Goal: Book appointment/travel/reservation

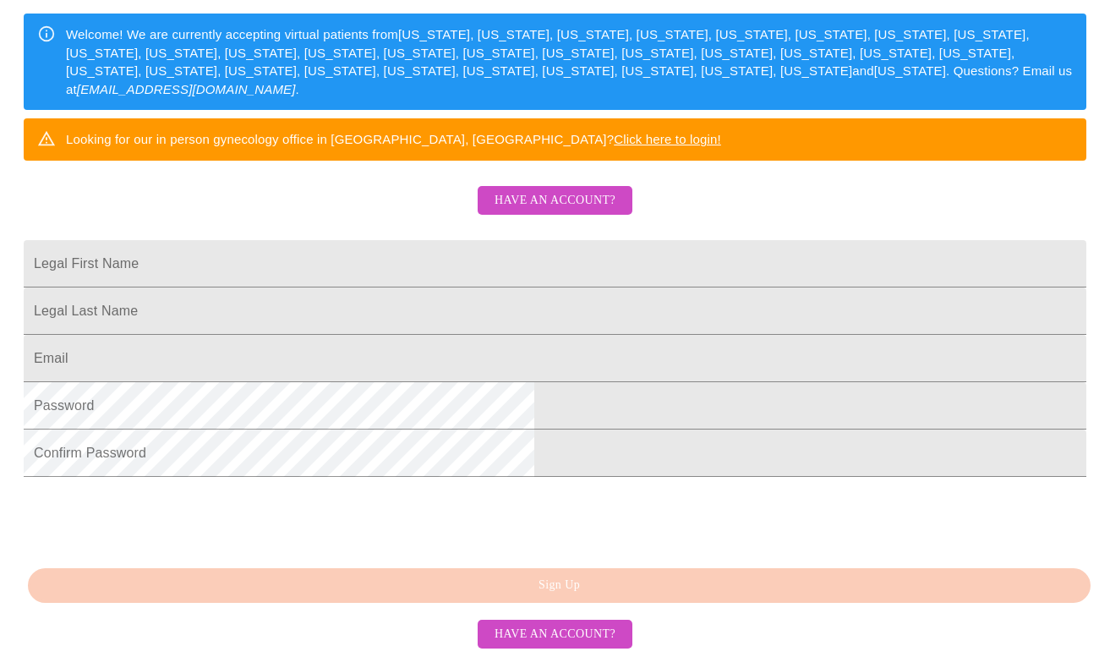
scroll to position [383, 0]
click at [495, 240] on input "Legal First Name" at bounding box center [555, 263] width 1062 height 47
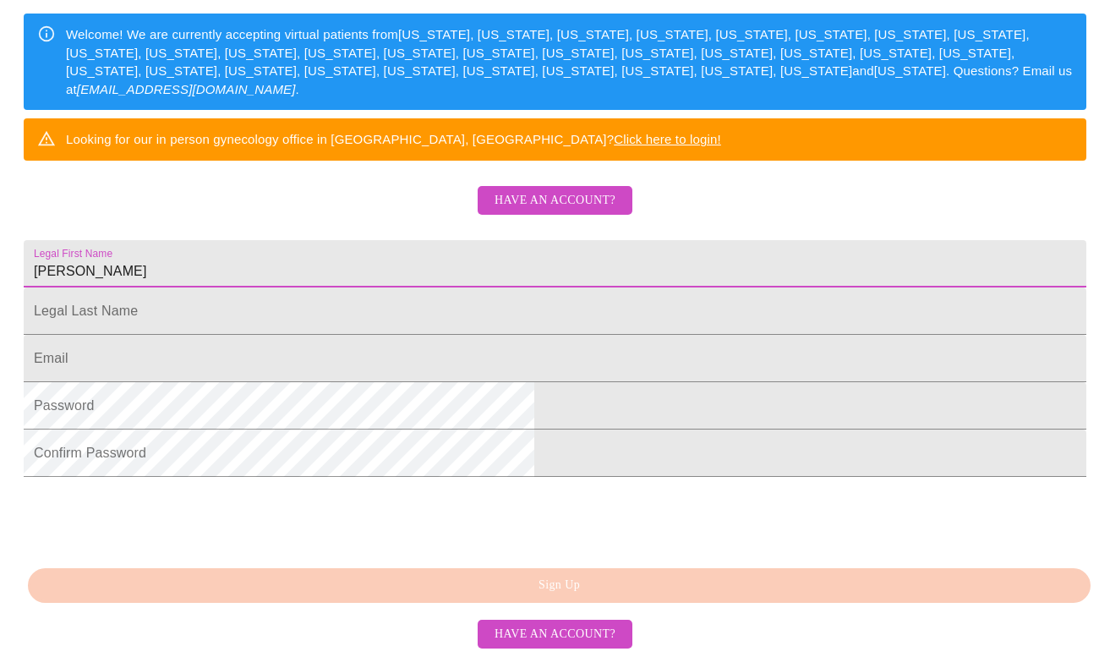
type input "[PERSON_NAME]"
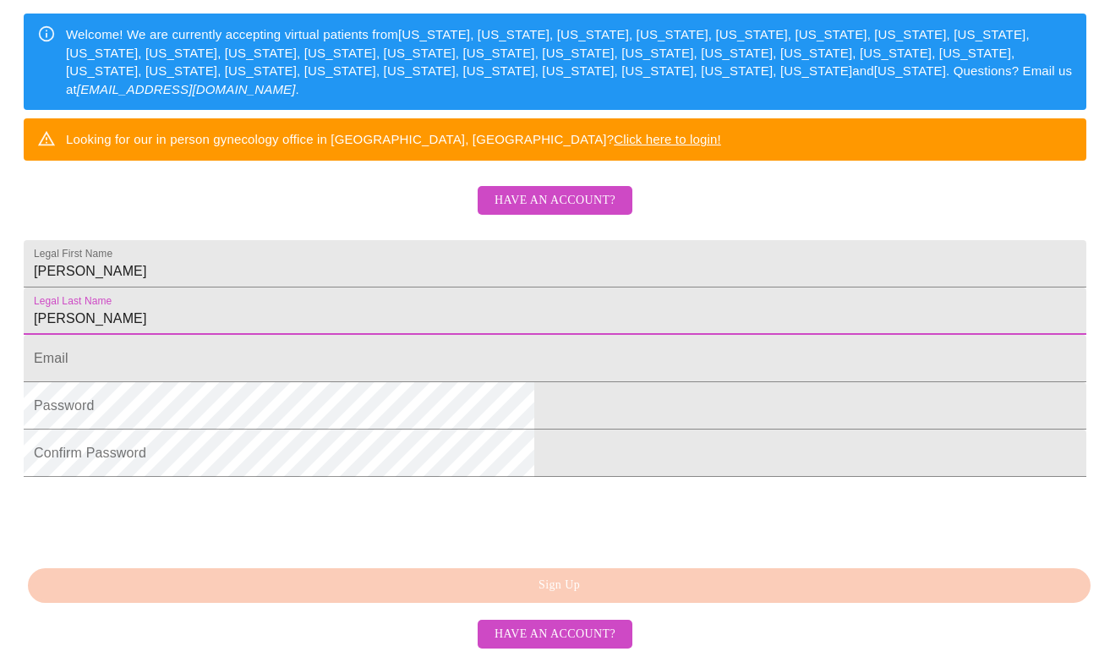
type input "[PERSON_NAME]"
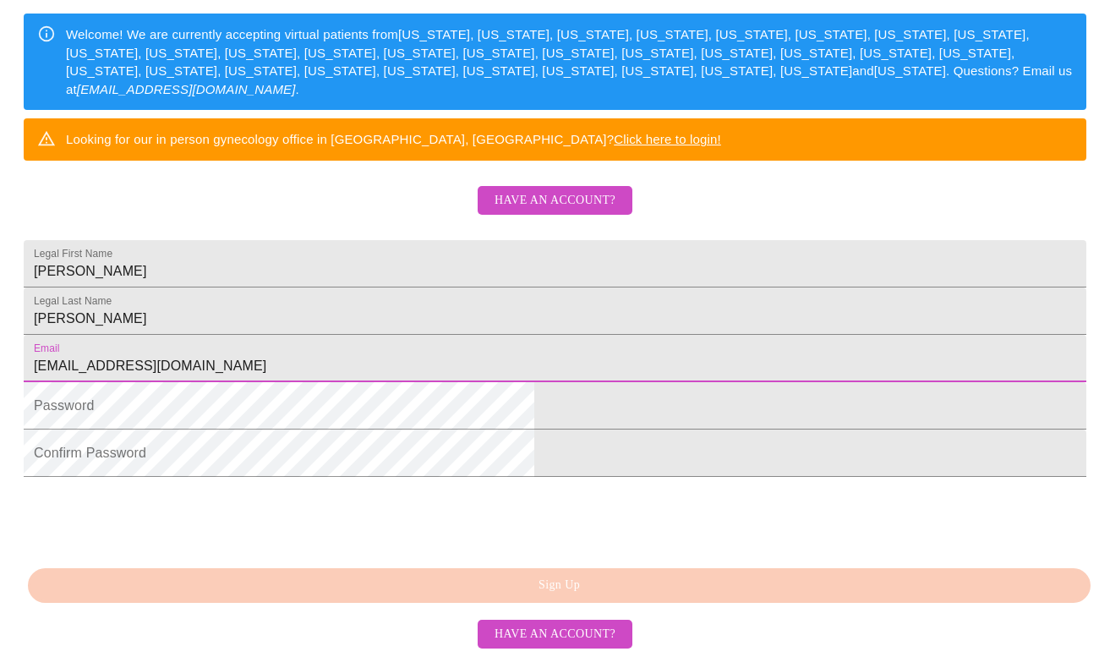
type input "[EMAIL_ADDRESS][DOMAIN_NAME]"
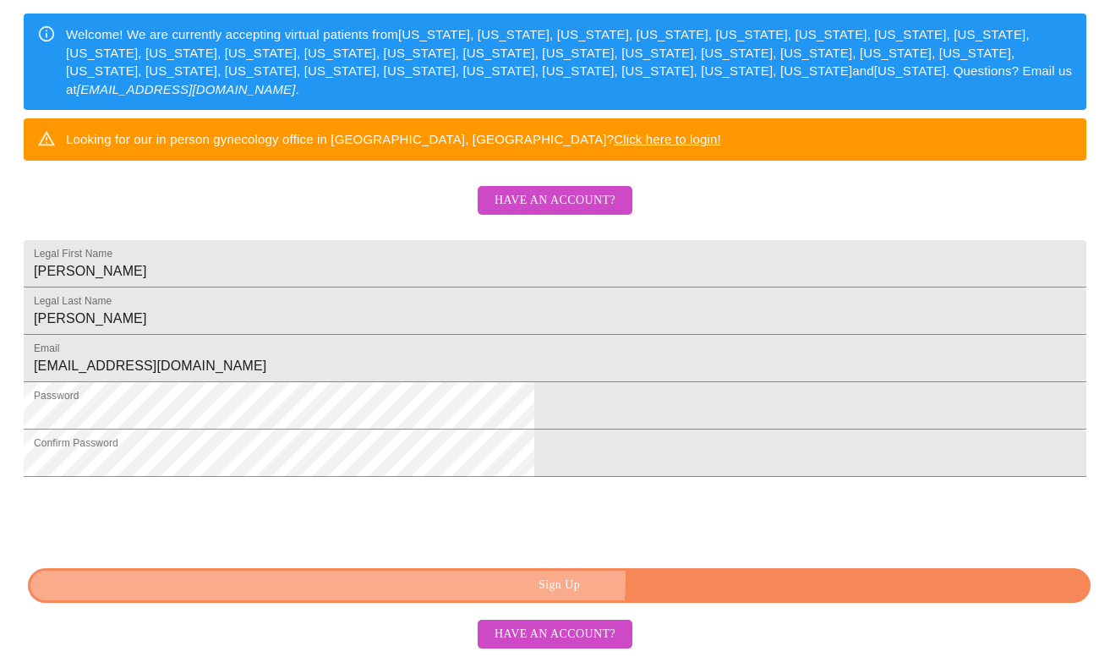
click at [603, 578] on span "Sign Up" at bounding box center [558, 585] width 1023 height 21
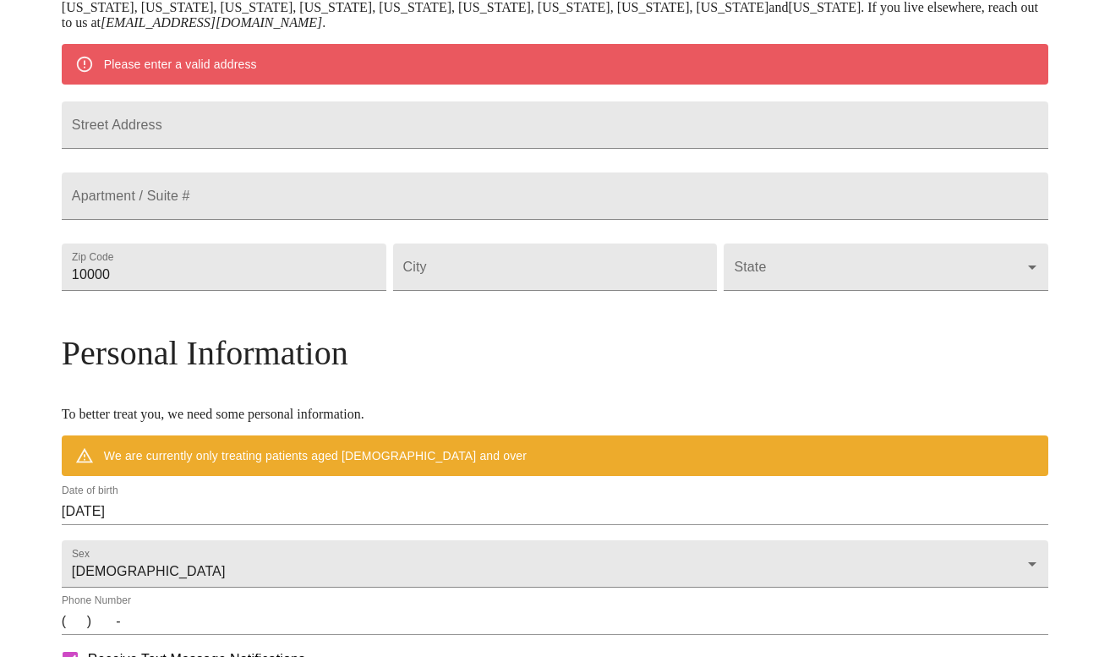
scroll to position [317, 0]
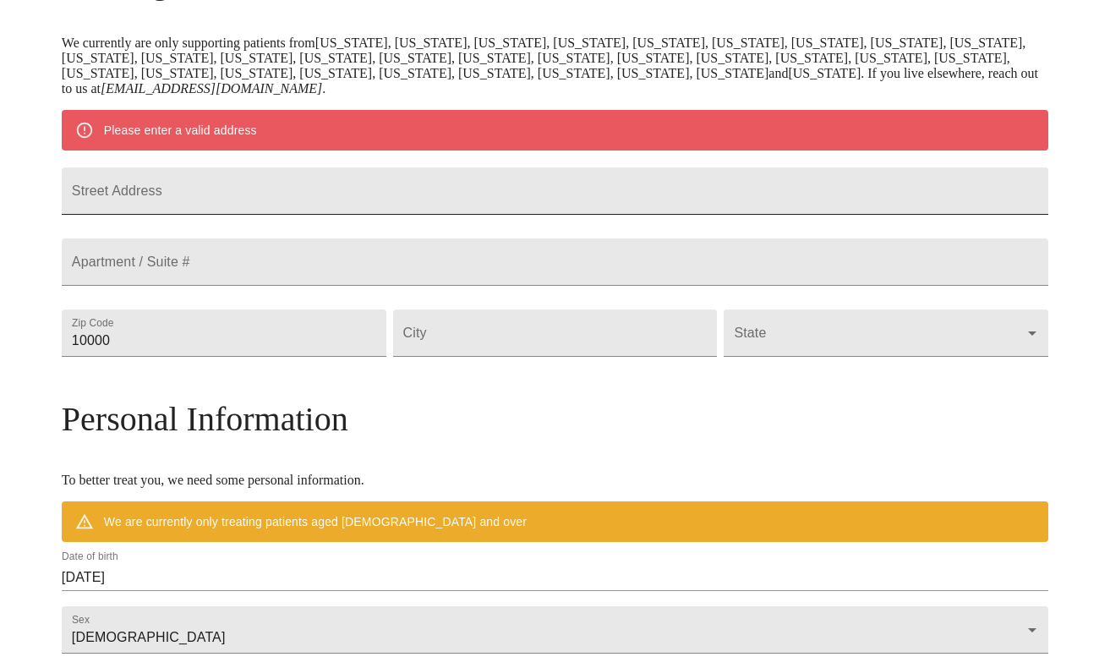
click at [280, 203] on input "Street Address" at bounding box center [555, 190] width 986 height 47
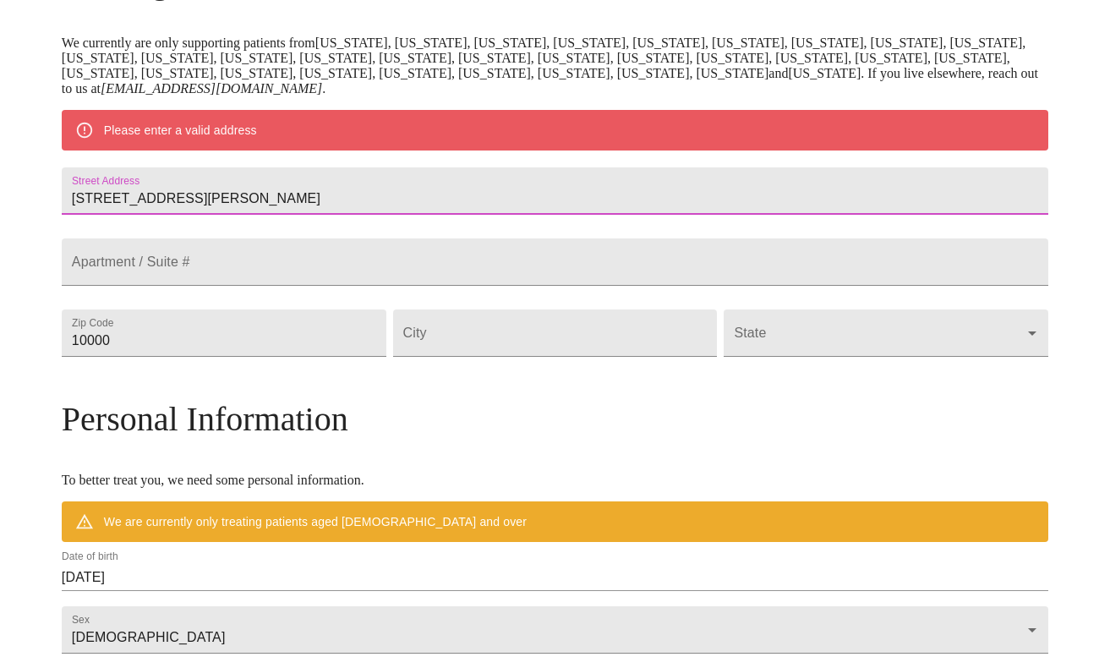
type input "[STREET_ADDRESS][PERSON_NAME]"
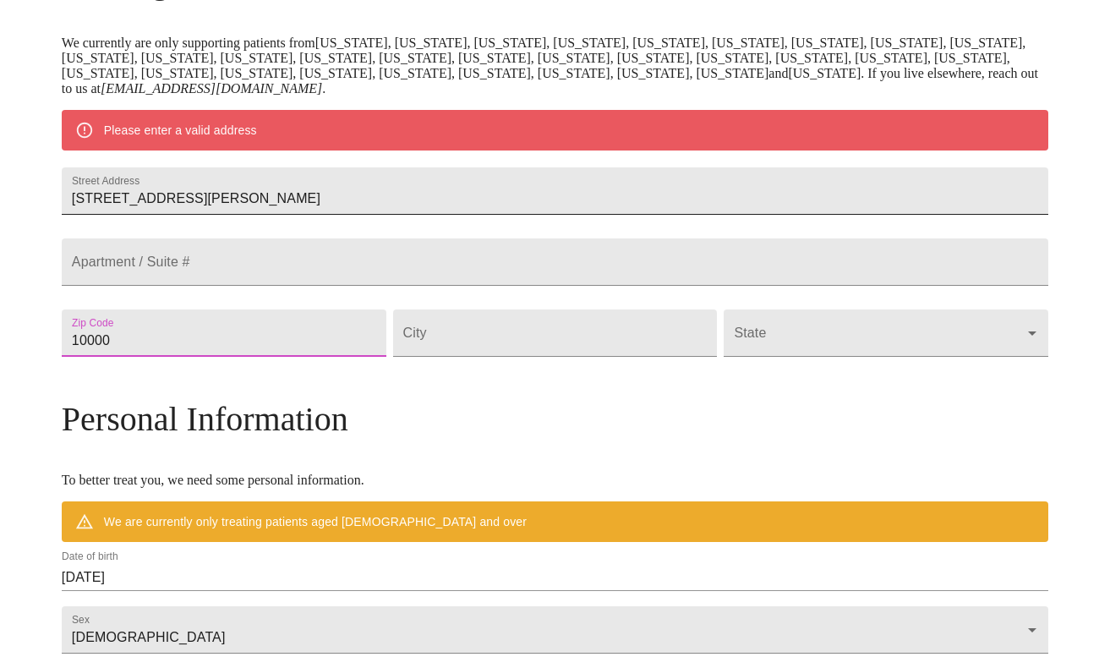
type input "7"
type input "60187"
type input "Wheaton"
click at [692, 385] on body "MyMenopauseRx Welcome to MyMenopauseRx Since it's your first time here, you'll …" at bounding box center [555, 356] width 1096 height 1333
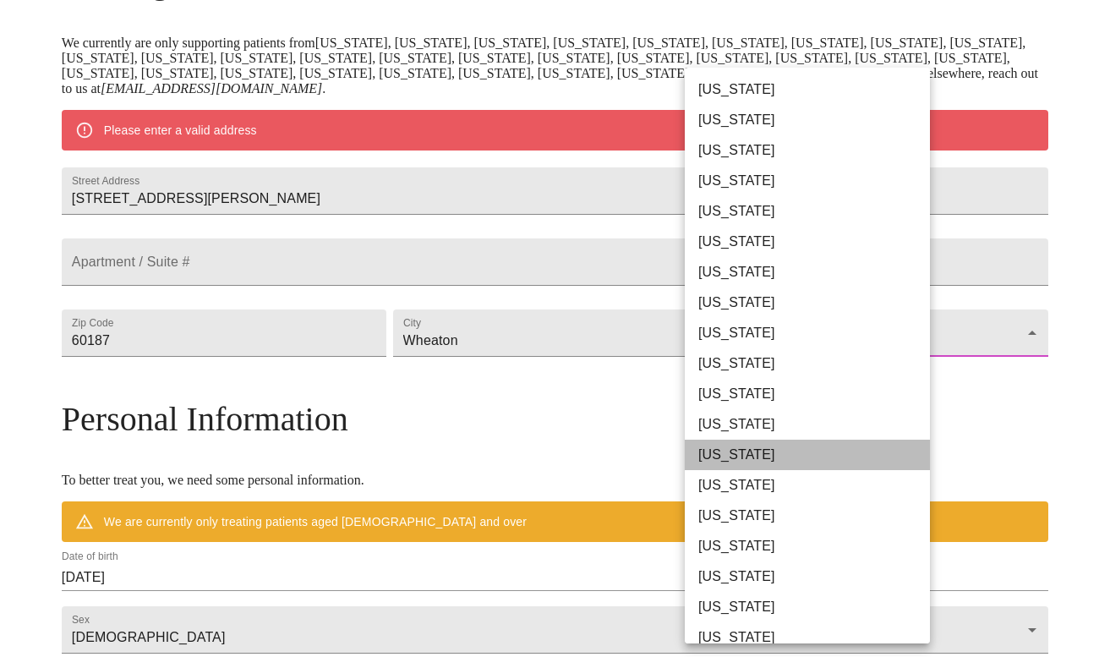
click at [753, 450] on li "[US_STATE]" at bounding box center [807, 454] width 245 height 30
type input "[US_STATE]"
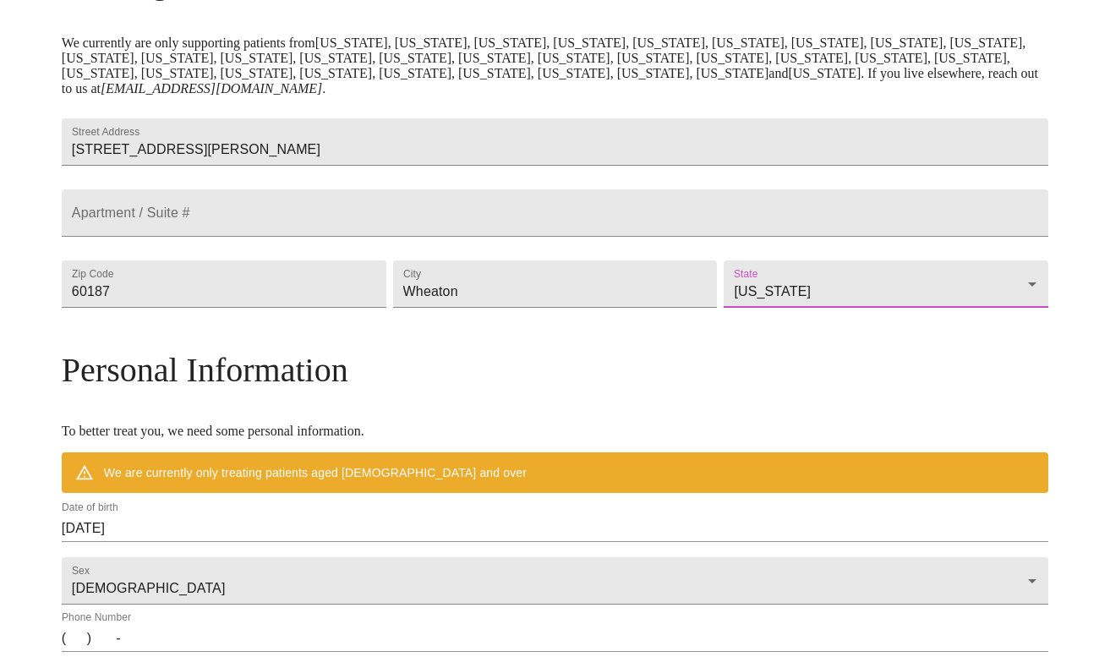
click at [996, 467] on div "MyMenopauseRx Welcome to MyMenopauseRx Since it's your first time here, you'll …" at bounding box center [555, 332] width 986 height 1284
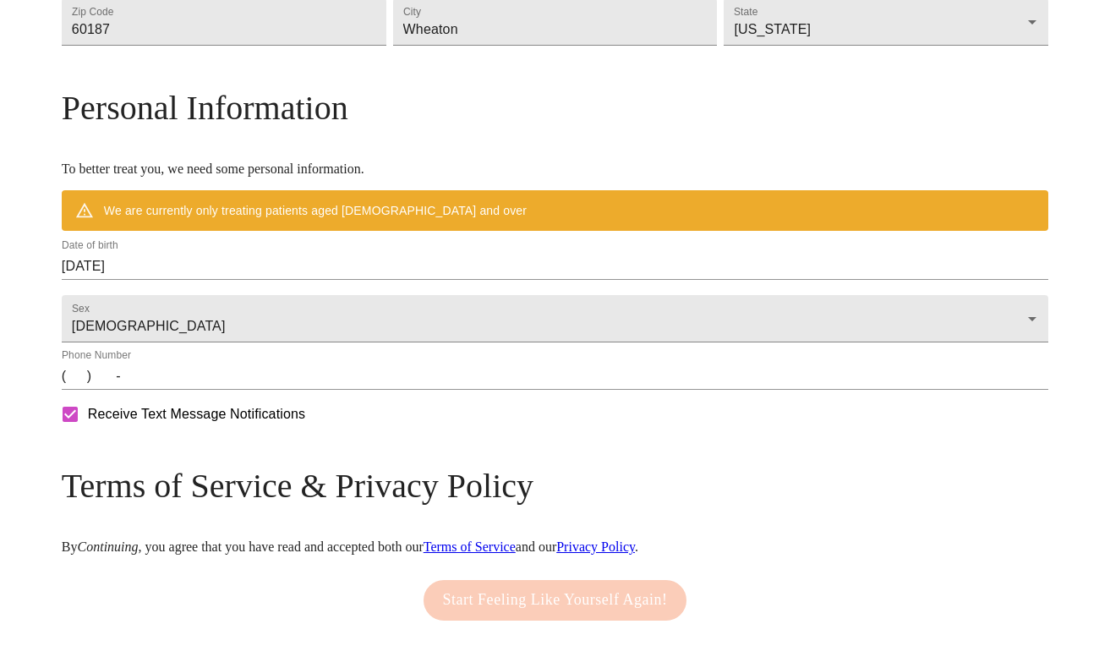
scroll to position [586, 0]
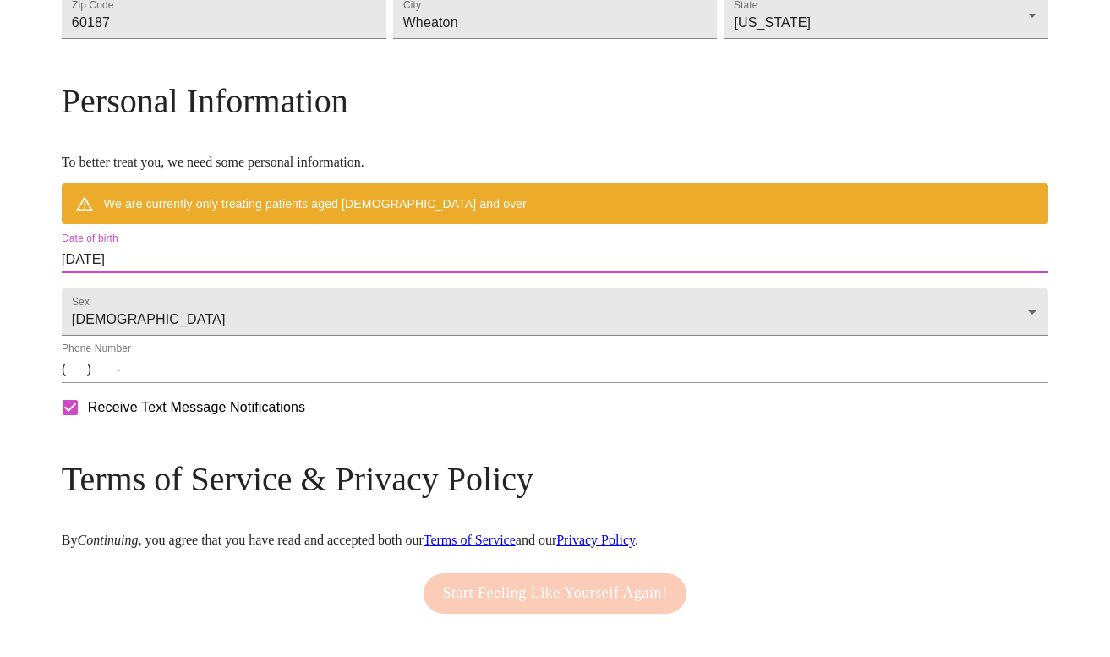
click at [212, 273] on input "[DATE]" at bounding box center [555, 259] width 986 height 27
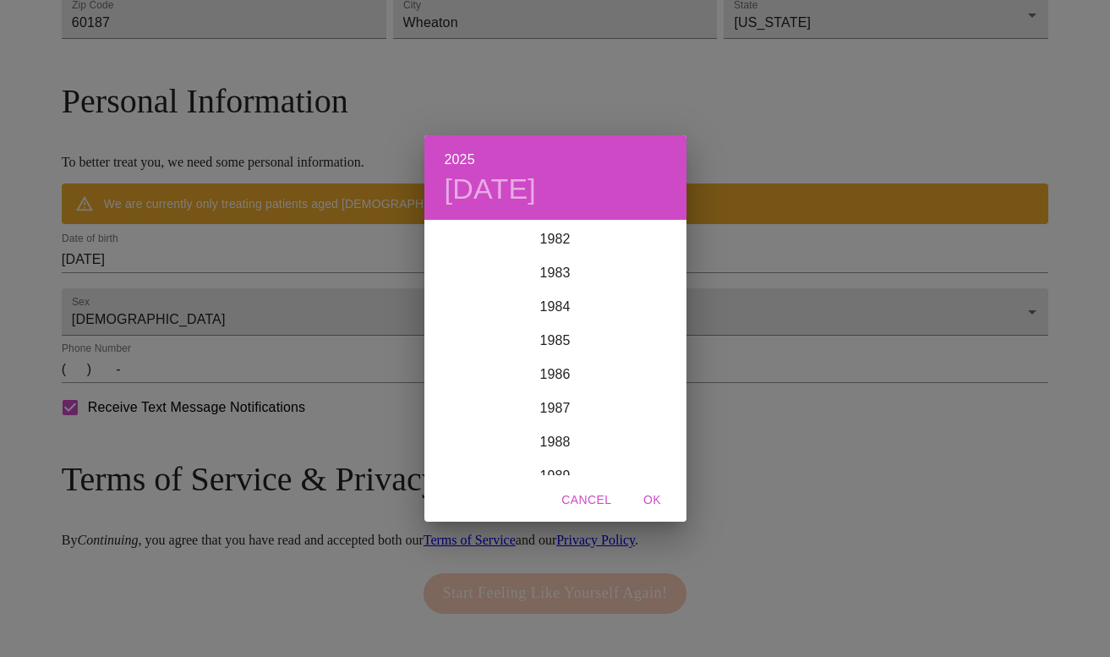
scroll to position [2807, 0]
click at [562, 303] on div "1984" at bounding box center [555, 305] width 262 height 34
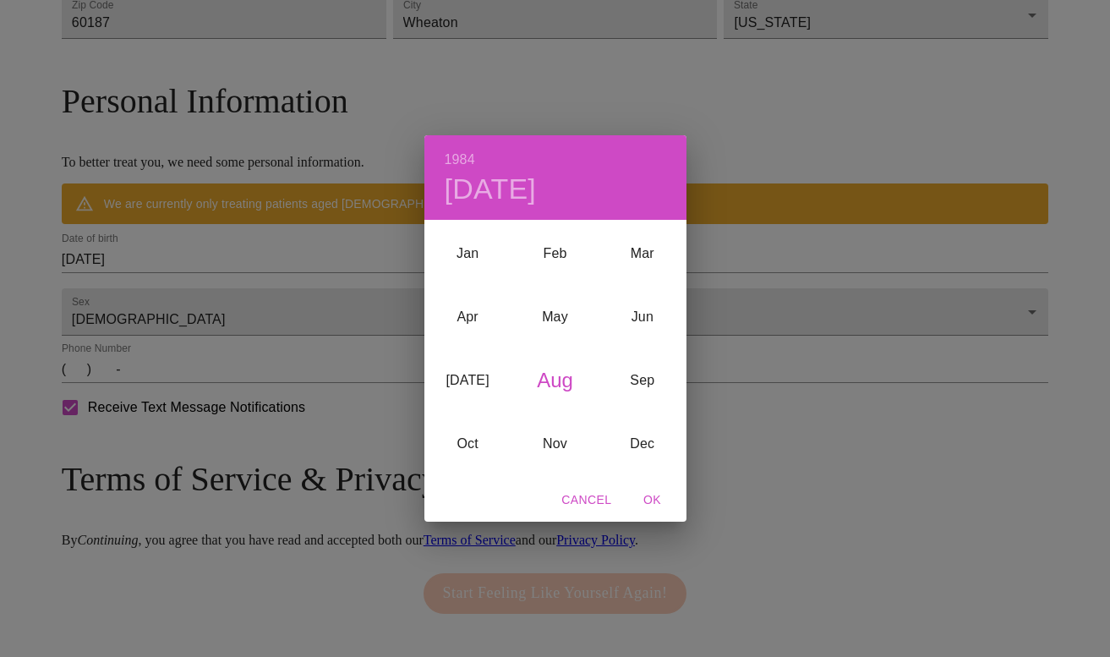
click at [537, 188] on h4 "[DATE]" at bounding box center [491, 189] width 92 height 35
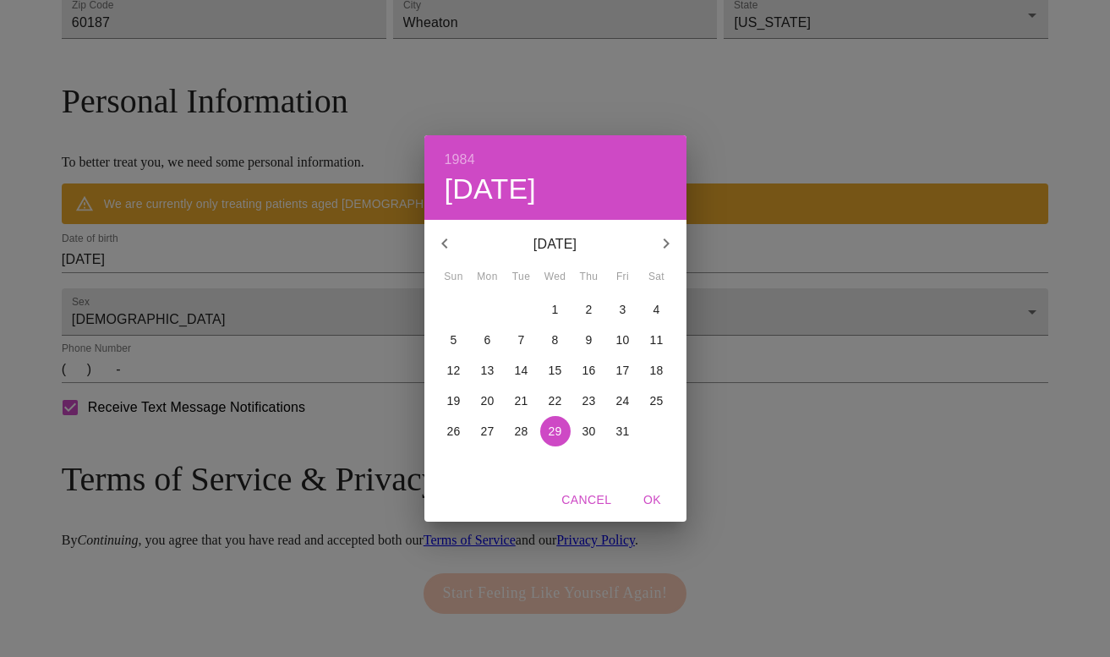
click at [521, 366] on p "14" at bounding box center [522, 370] width 14 height 17
click at [650, 500] on span "OK" at bounding box center [652, 499] width 41 height 21
type input "[DATE]"
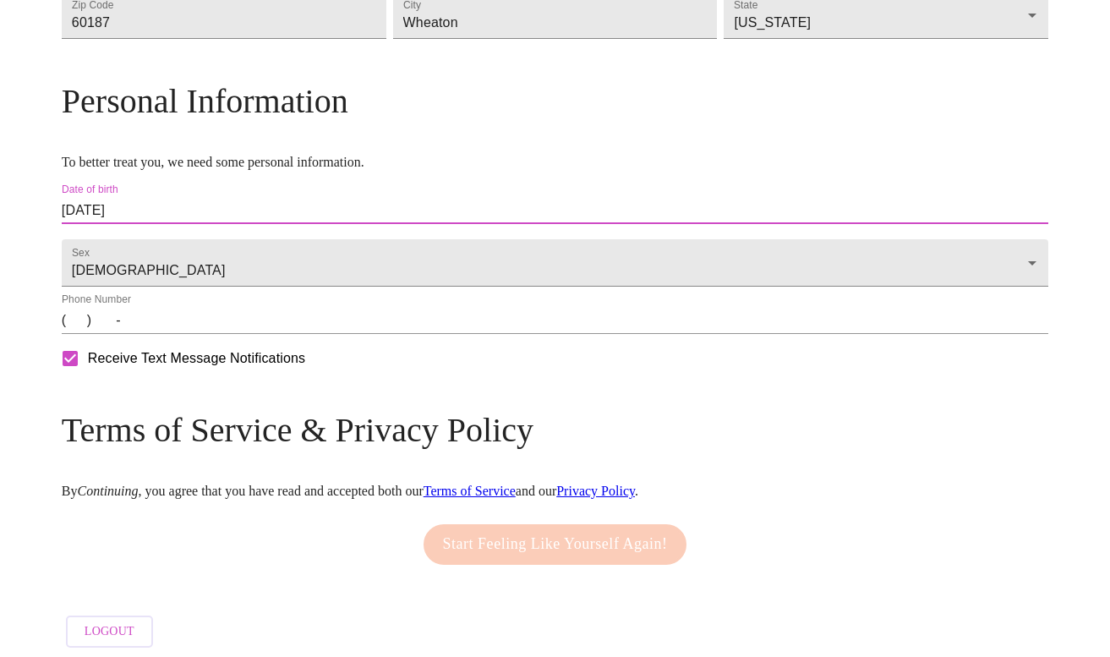
click at [199, 334] on input "(   )    -" at bounding box center [555, 320] width 986 height 27
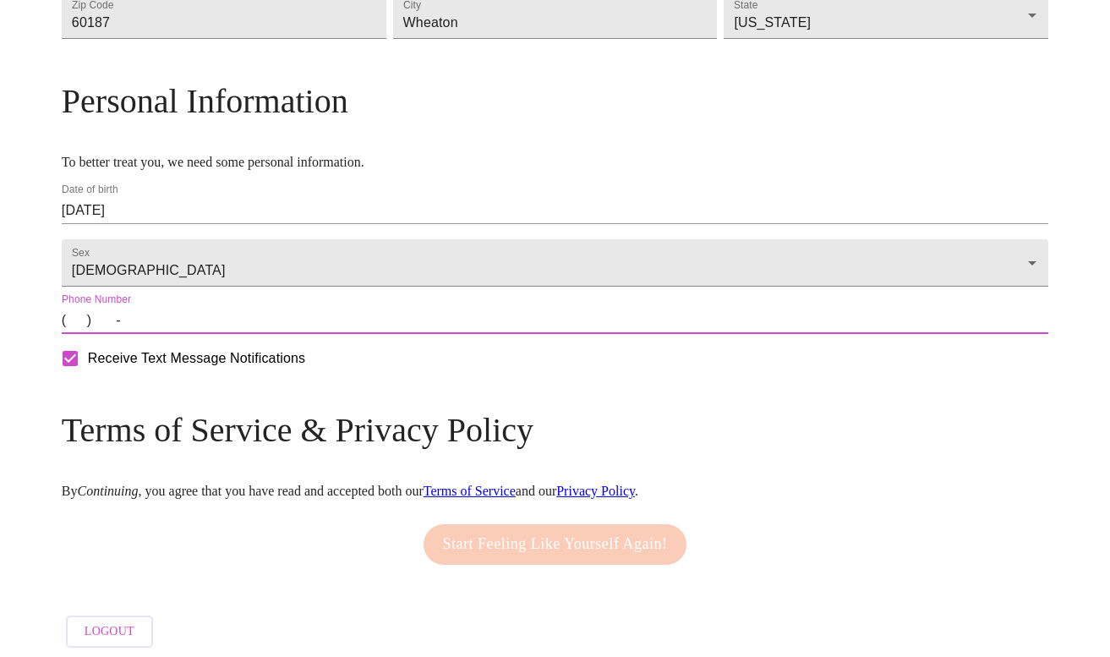
click at [192, 334] on input "(   )    -" at bounding box center [555, 320] width 986 height 27
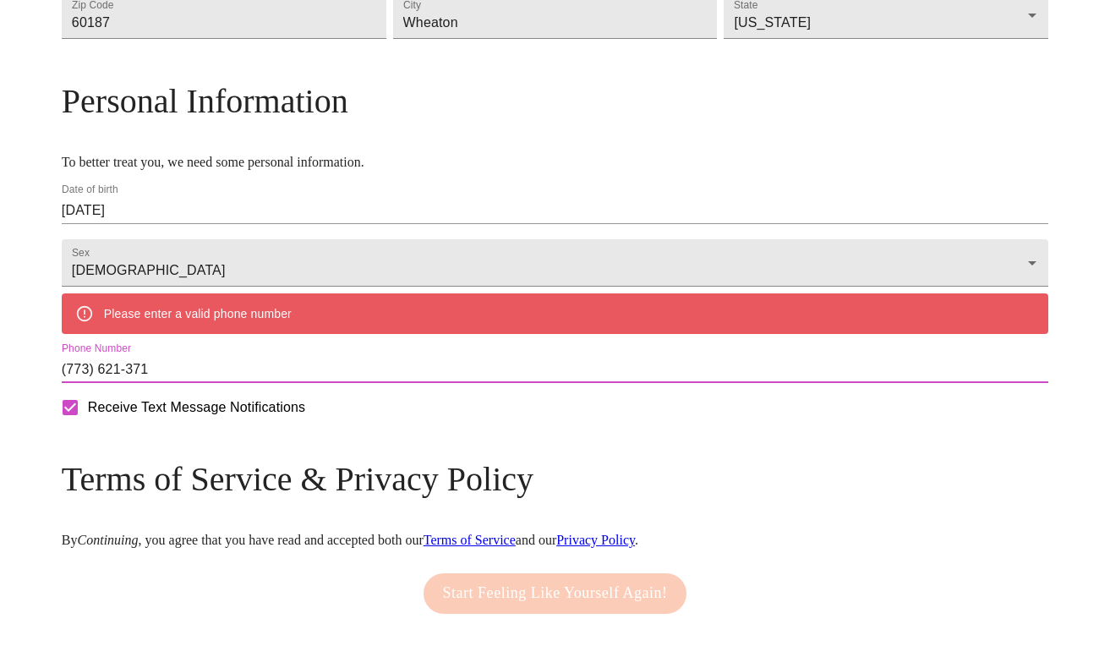
type input "[PHONE_NUMBER]"
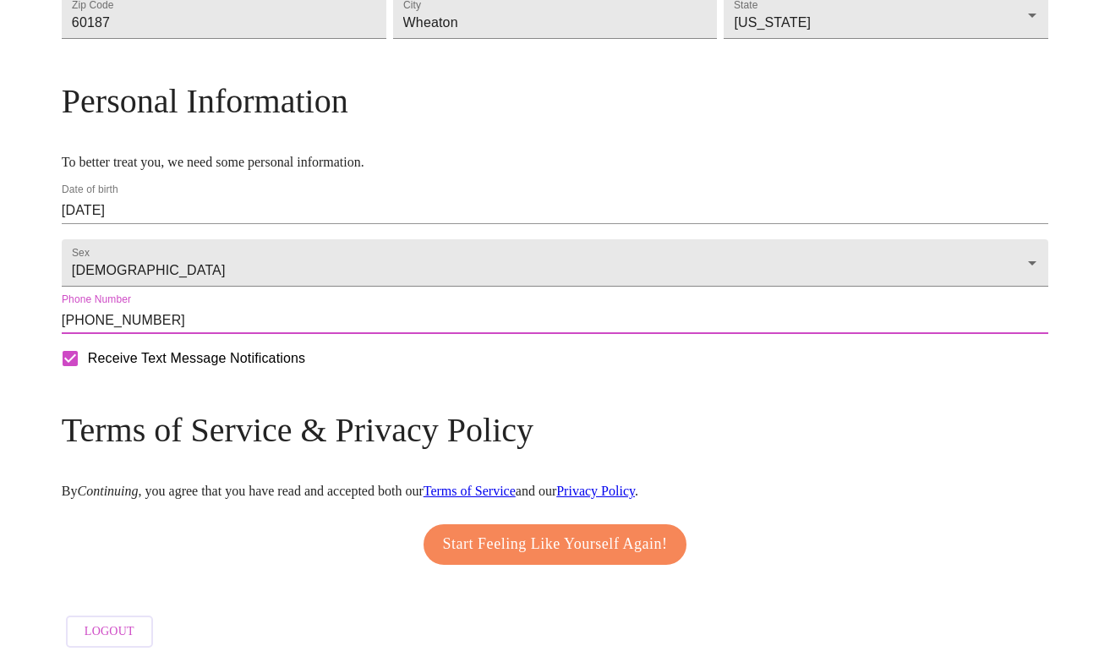
click at [88, 376] on input "Receive Text Message Notifications" at bounding box center [69, 358] width 35 height 35
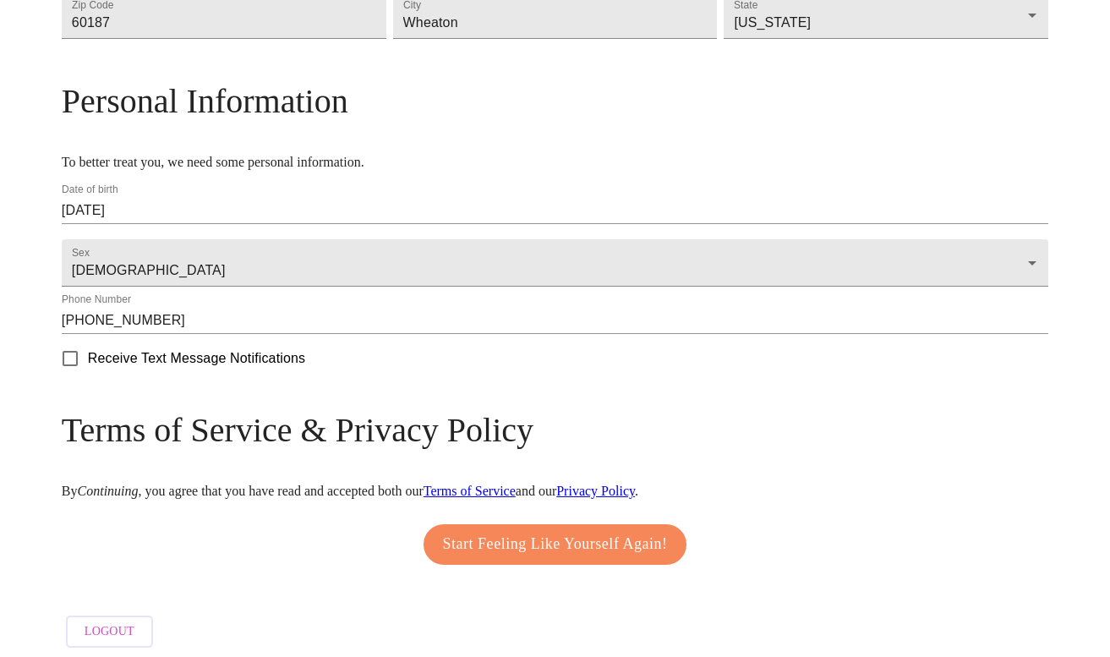
click at [88, 376] on input "Receive Text Message Notifications" at bounding box center [69, 358] width 35 height 35
checkbox input "true"
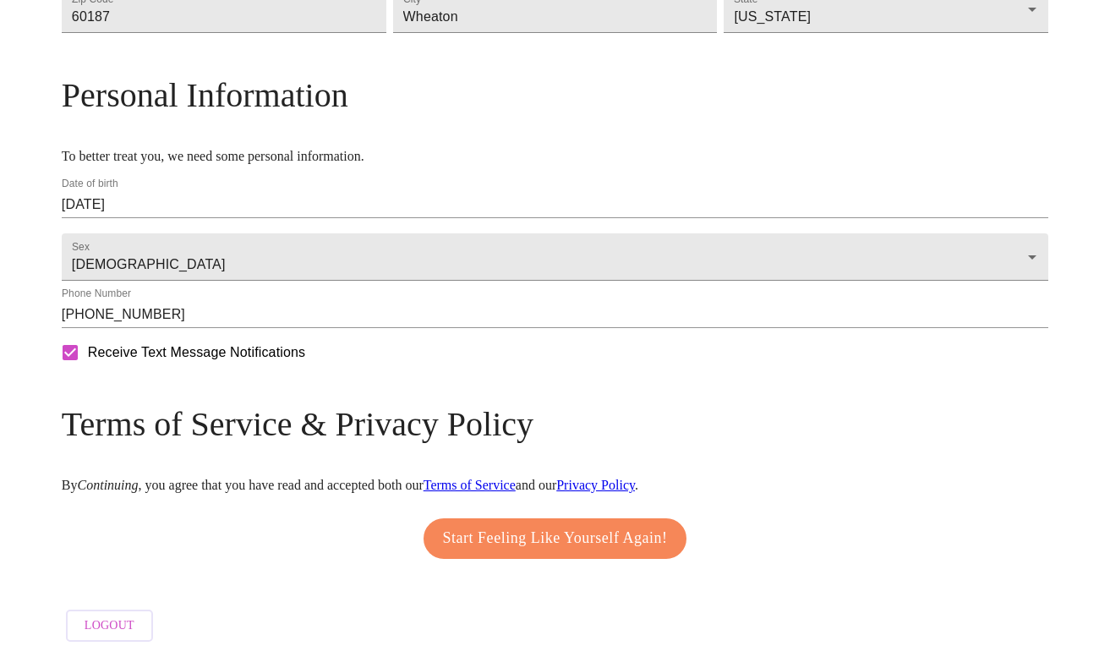
click at [598, 527] on span "Start Feeling Like Yourself Again!" at bounding box center [555, 538] width 225 height 27
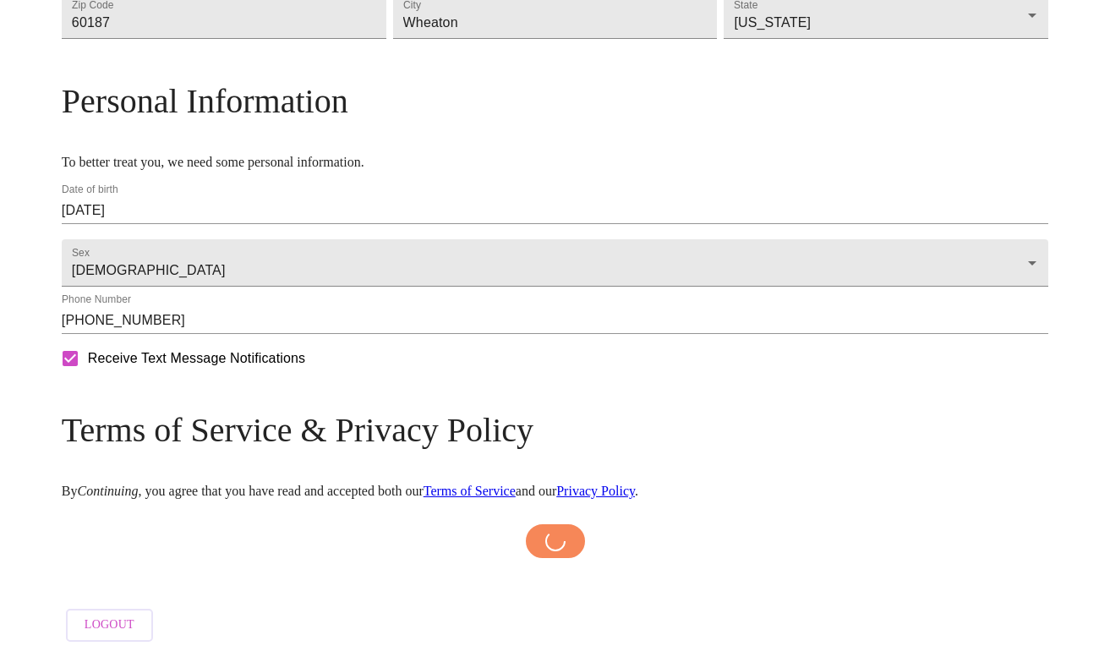
scroll to position [638, 0]
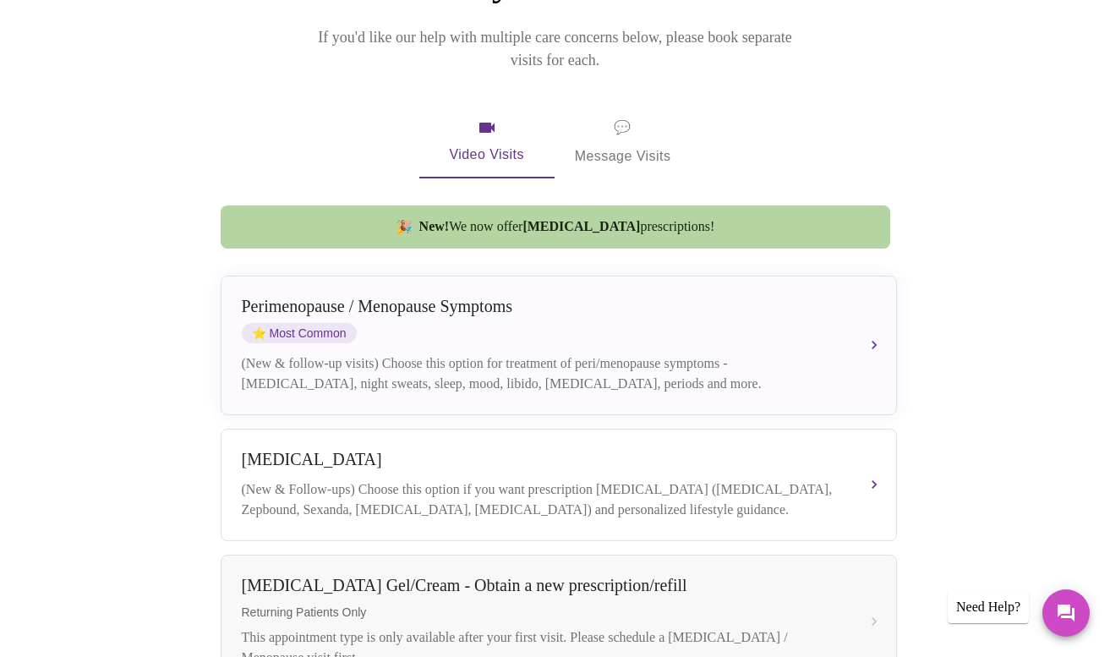
scroll to position [283, 0]
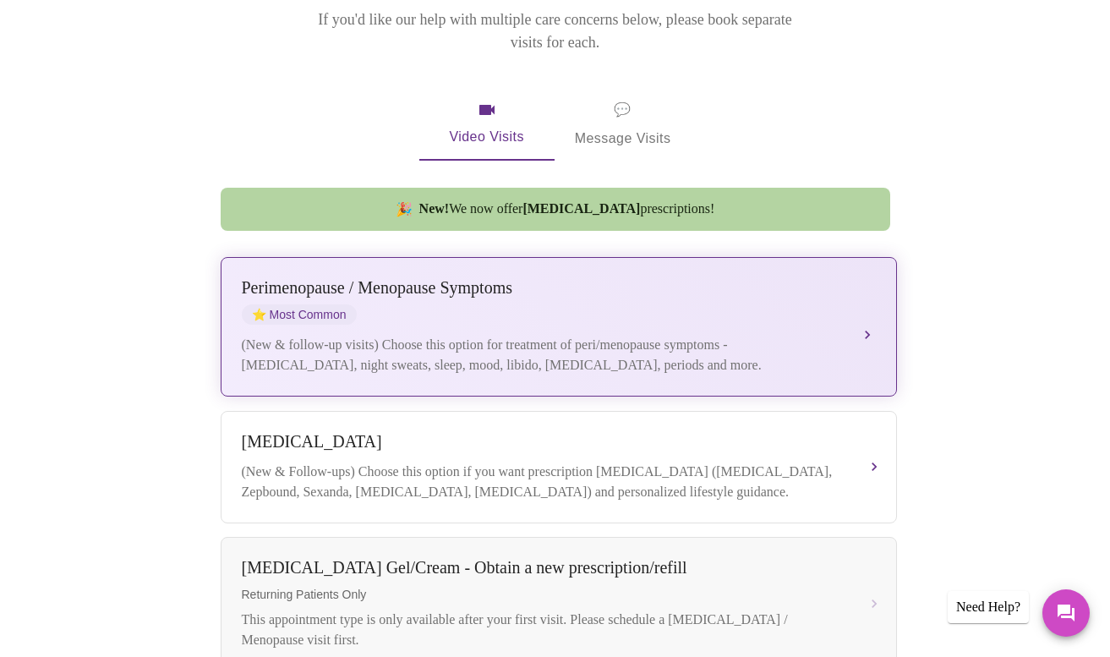
click at [862, 292] on button "[MEDICAL_DATA] / Menopause Symptoms ⭐ Most Common (New & follow-up visits) Choo…" at bounding box center [559, 326] width 676 height 139
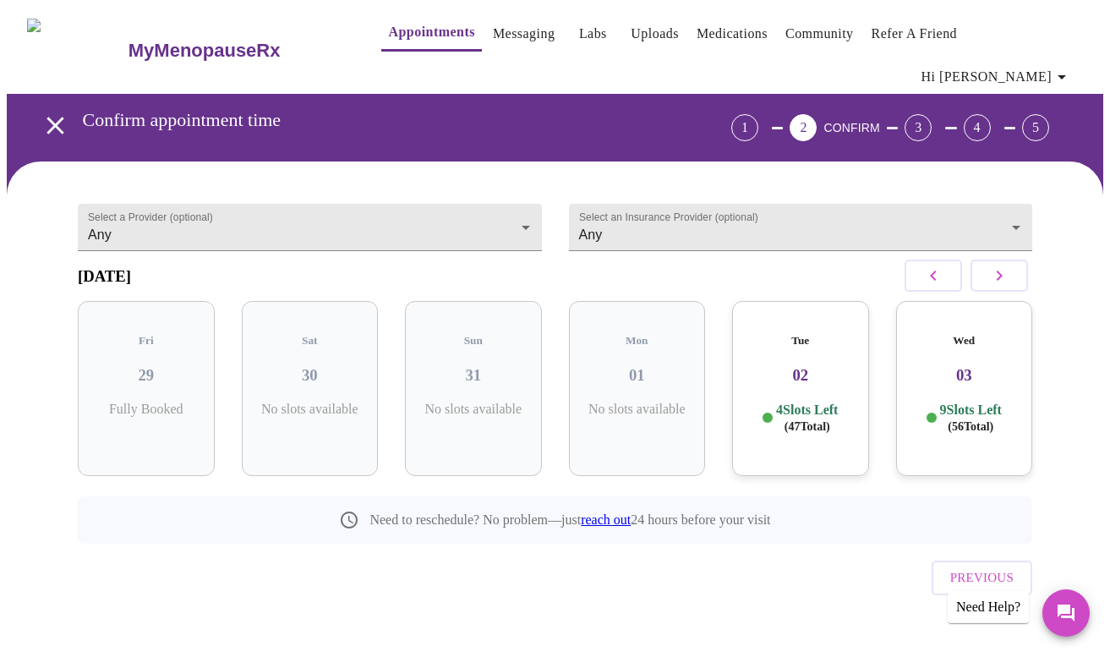
click at [804, 366] on h3 "02" at bounding box center [800, 375] width 110 height 19
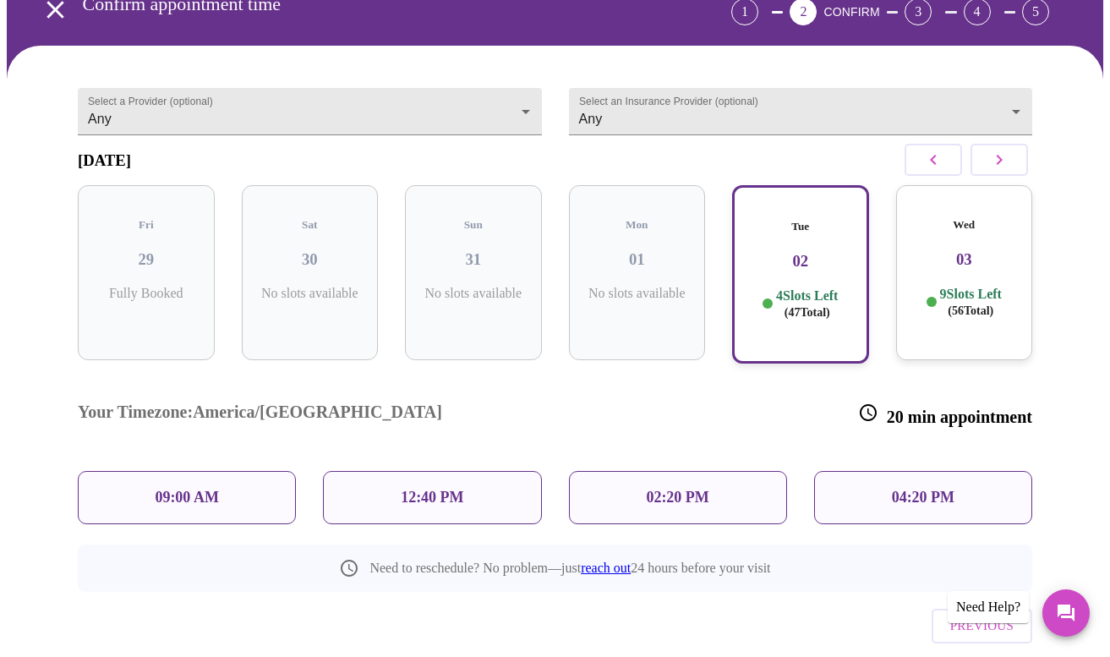
scroll to position [115, 0]
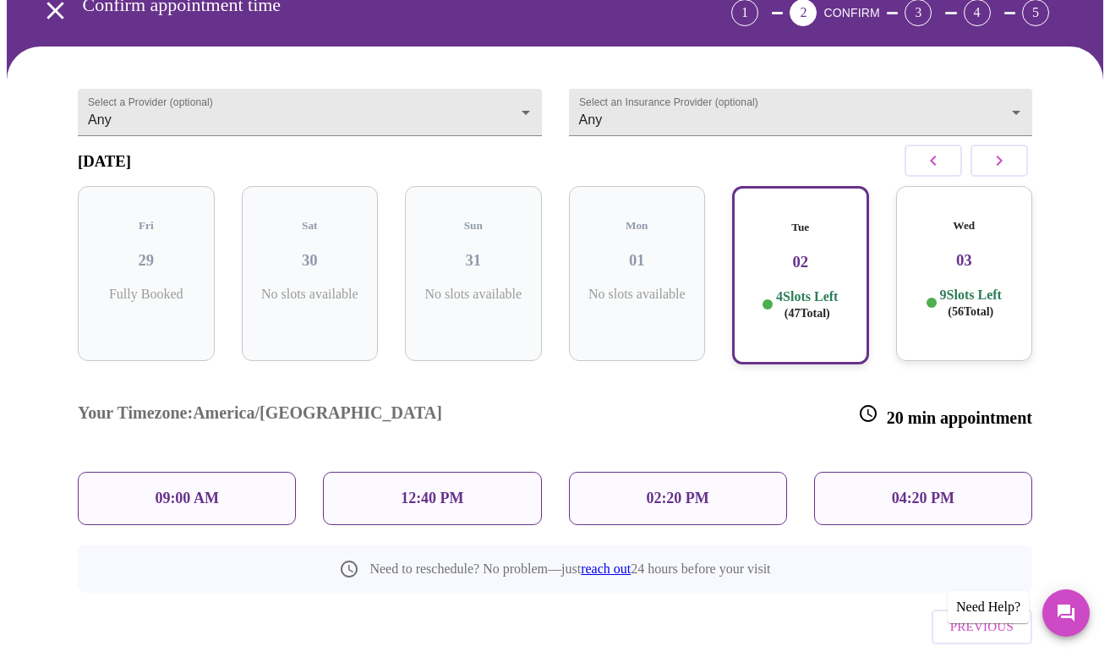
click at [179, 489] on p "09:00 AM" at bounding box center [187, 498] width 64 height 18
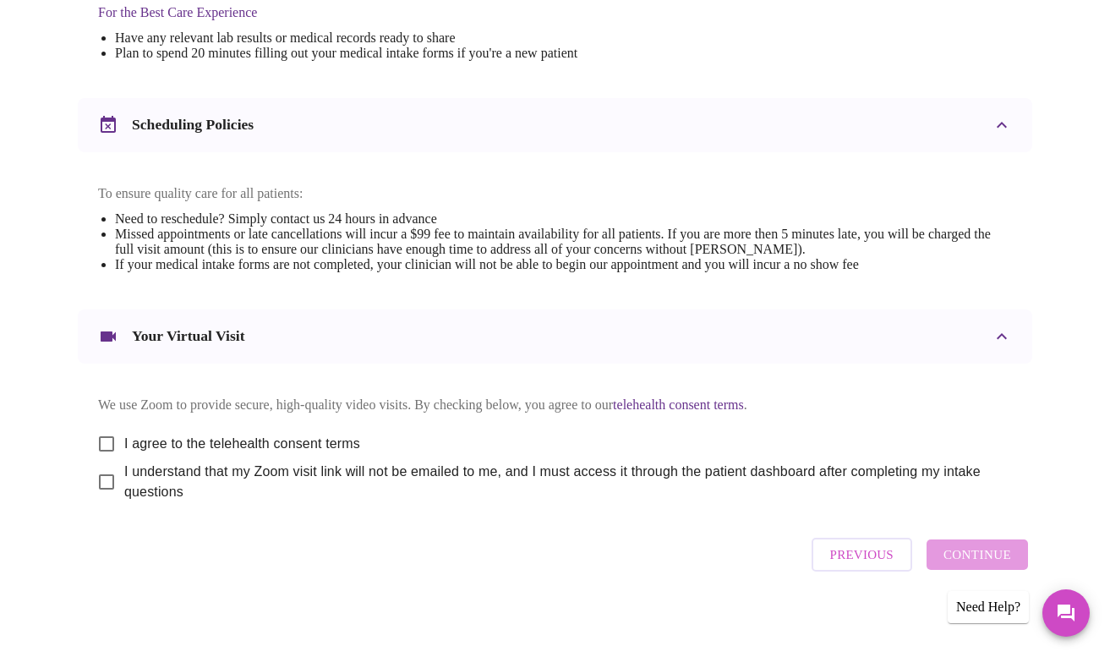
scroll to position [573, 0]
click at [96, 433] on input "I agree to the telehealth consent terms" at bounding box center [106, 444] width 35 height 35
checkbox input "true"
click at [93, 479] on input "I understand that my Zoom visit link will not be emailed to me, and I must acce…" at bounding box center [106, 482] width 35 height 35
checkbox input "true"
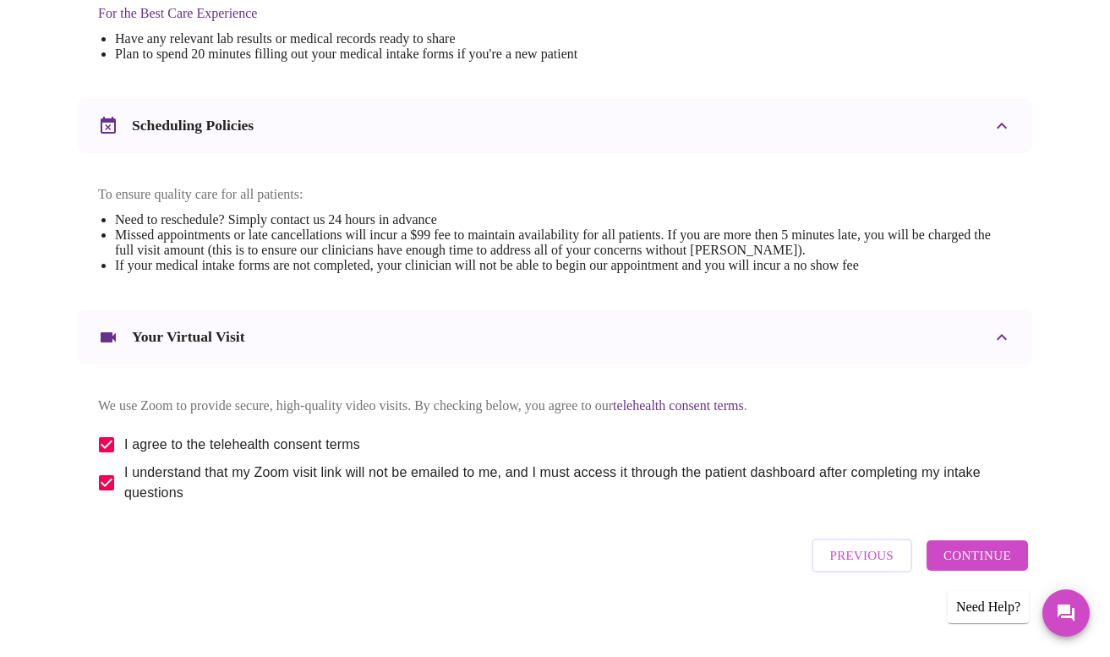
click at [1022, 563] on button "Continue" at bounding box center [976, 555] width 101 height 30
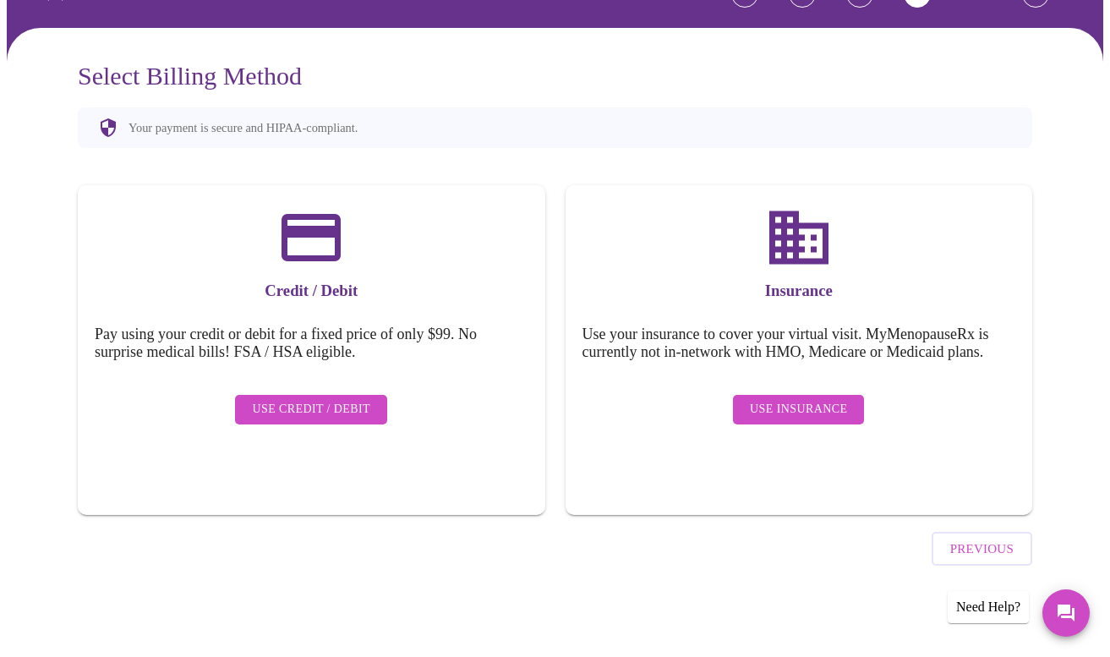
scroll to position [63, 0]
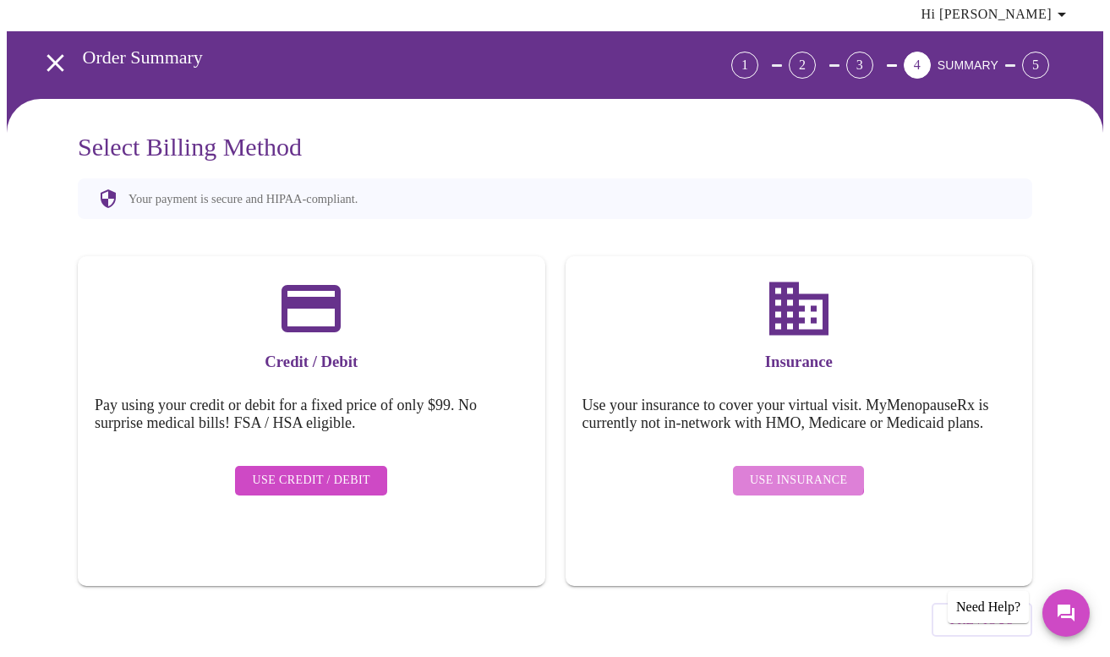
click at [802, 470] on span "Use Insurance" at bounding box center [798, 480] width 97 height 21
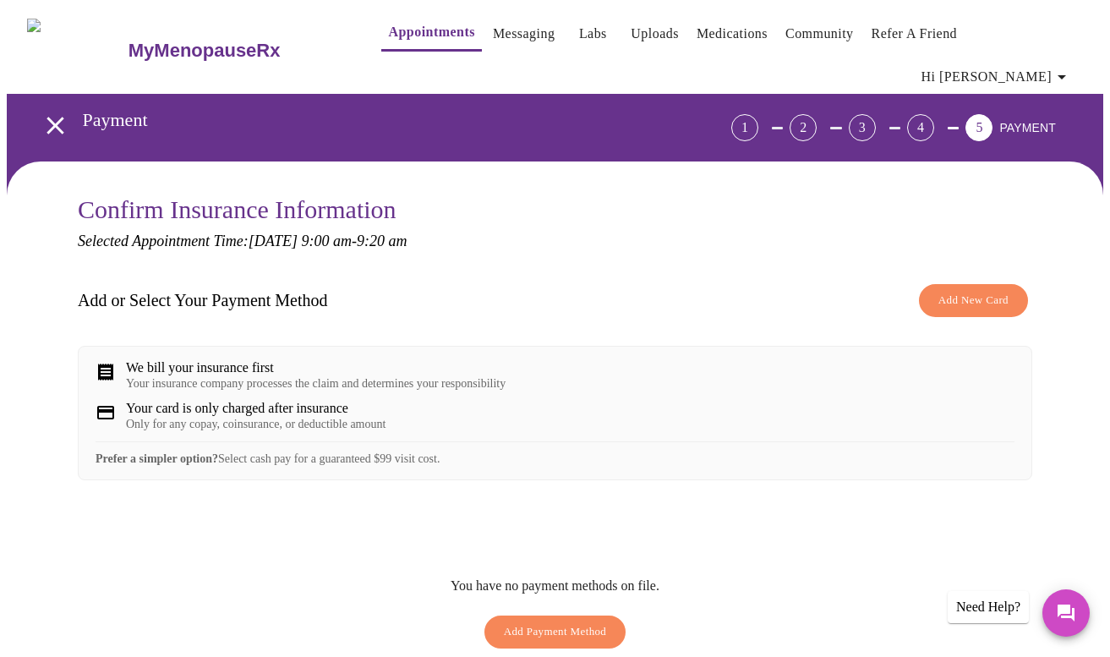
click at [955, 291] on span "Add New Card" at bounding box center [973, 300] width 70 height 19
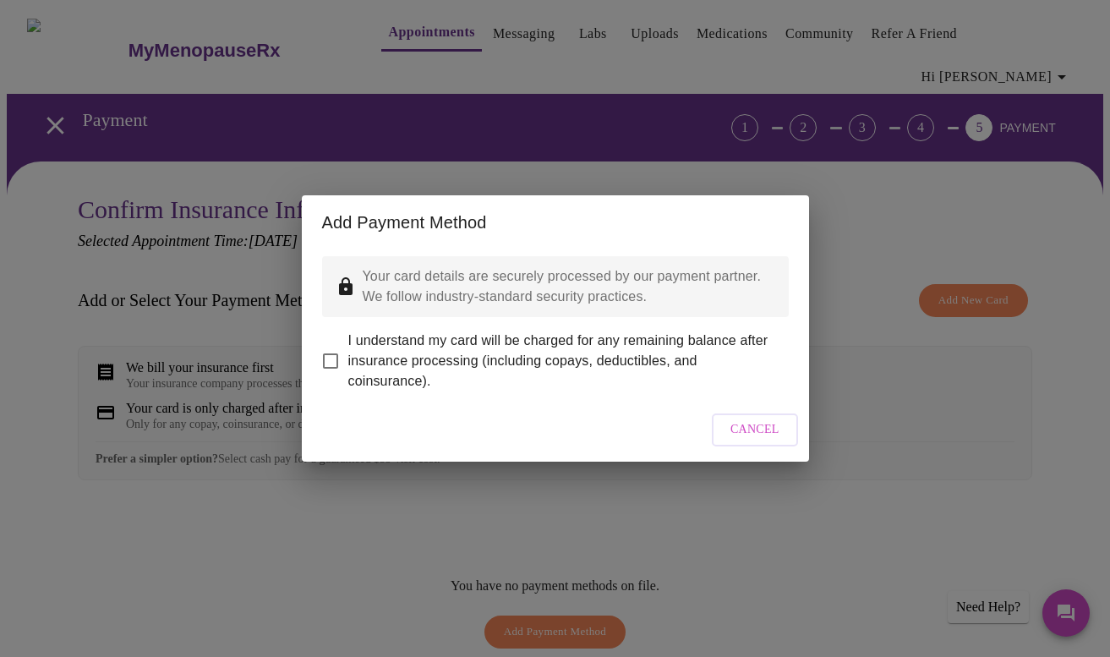
click at [333, 353] on input "I understand my card will be charged for any remaining balance after insurance …" at bounding box center [330, 360] width 35 height 35
checkbox input "true"
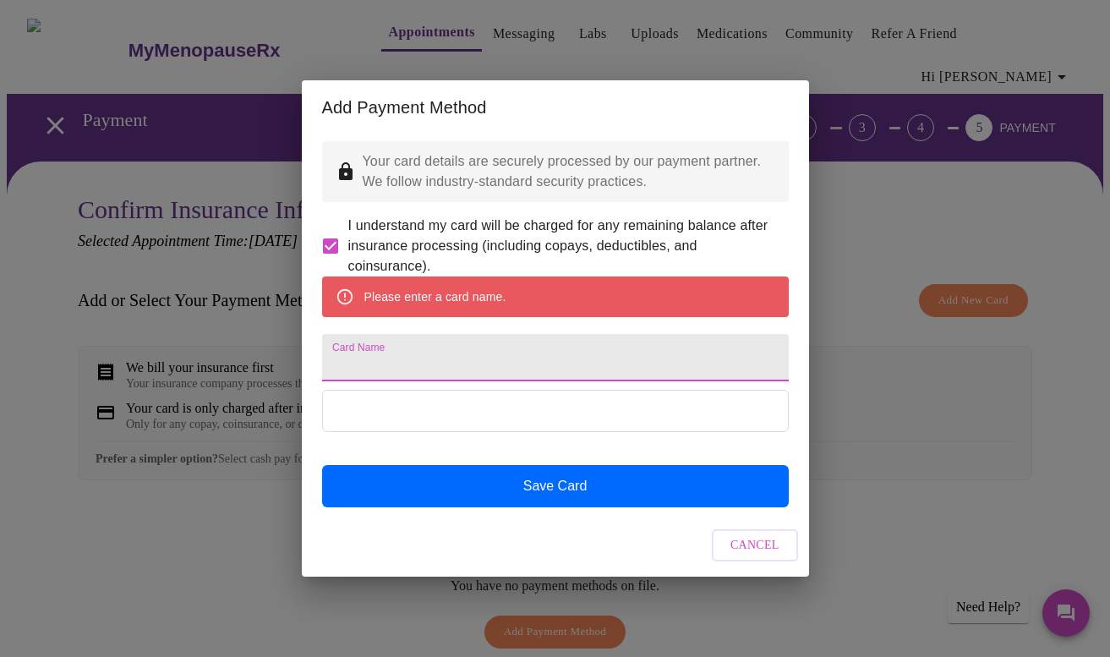
click at [422, 369] on input "Card Name" at bounding box center [555, 357] width 467 height 47
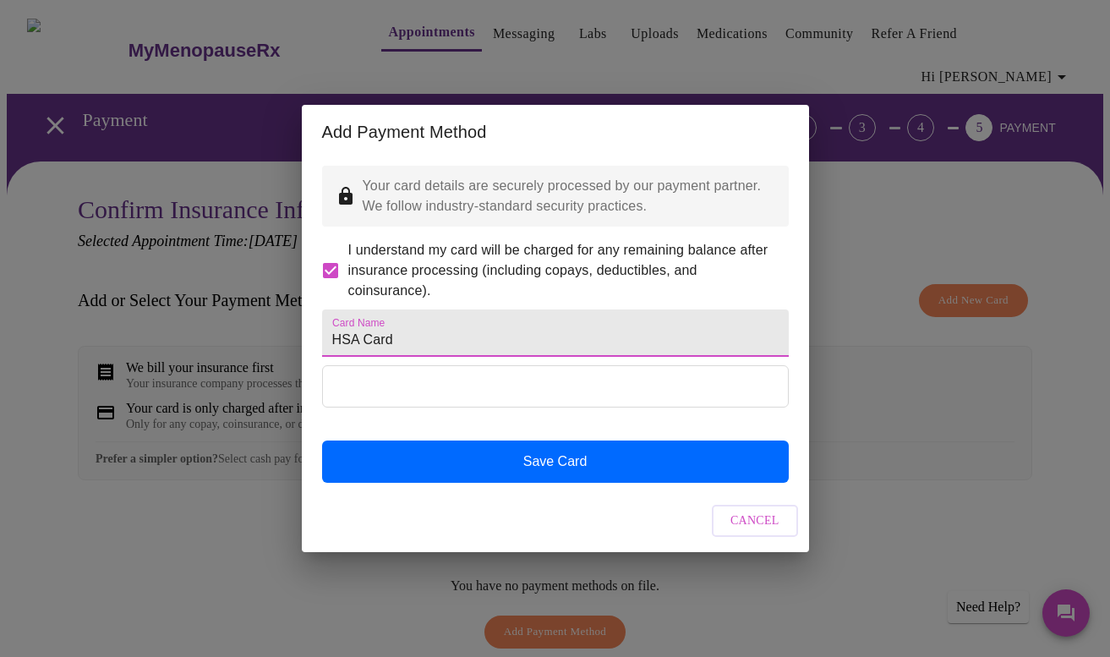
type input "HSA Card"
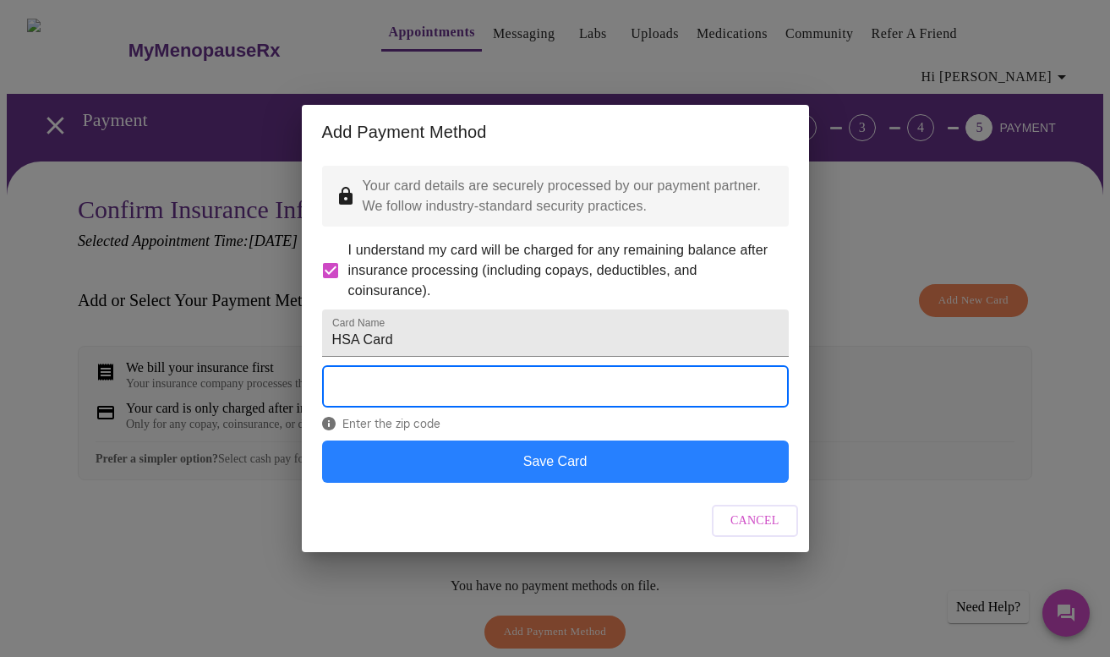
click at [604, 483] on button "Save Card" at bounding box center [555, 461] width 467 height 42
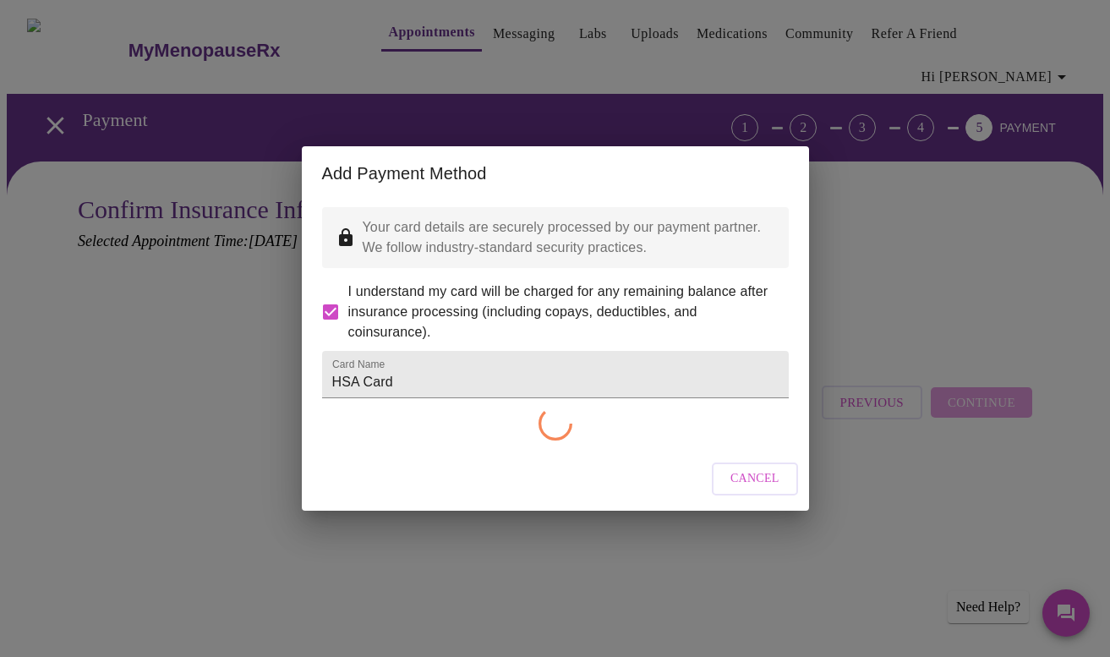
checkbox input "false"
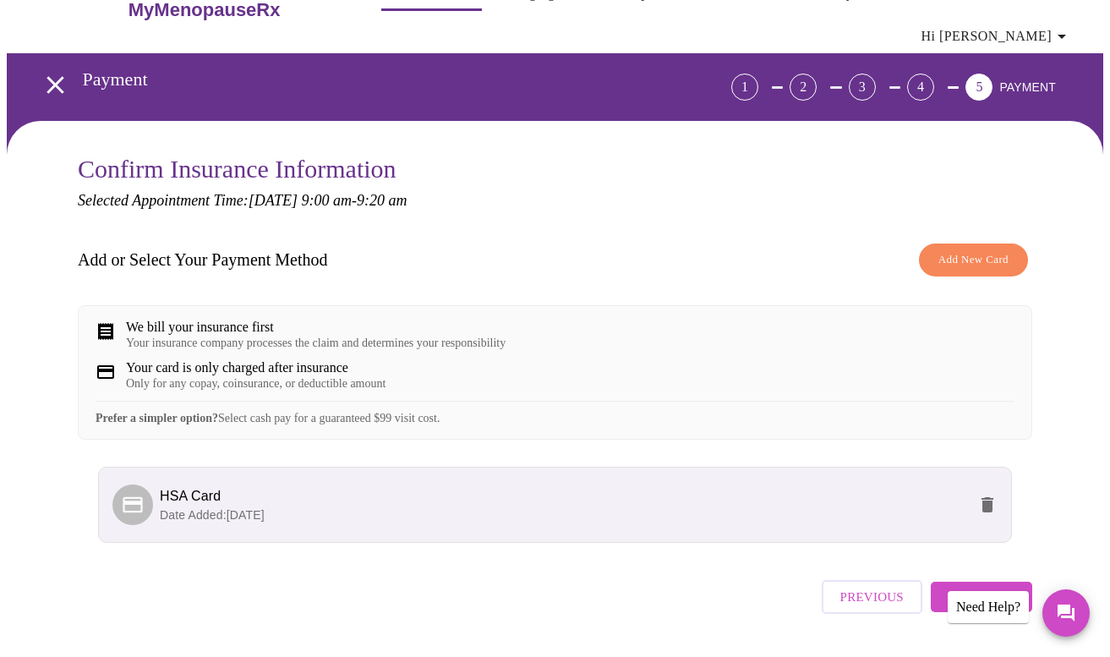
scroll to position [41, 0]
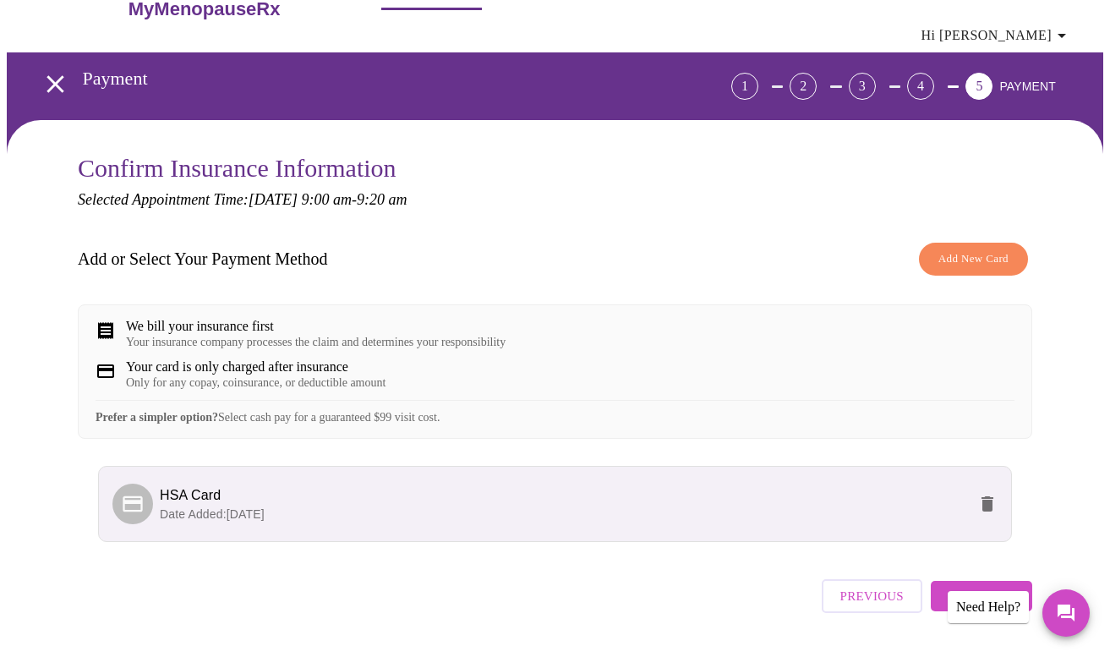
click at [217, 336] on div "Your insurance company processes the claim and determines your responsibility" at bounding box center [315, 343] width 379 height 14
click at [214, 376] on div "Only for any copay, coinsurance, or deductible amount" at bounding box center [255, 383] width 259 height 14
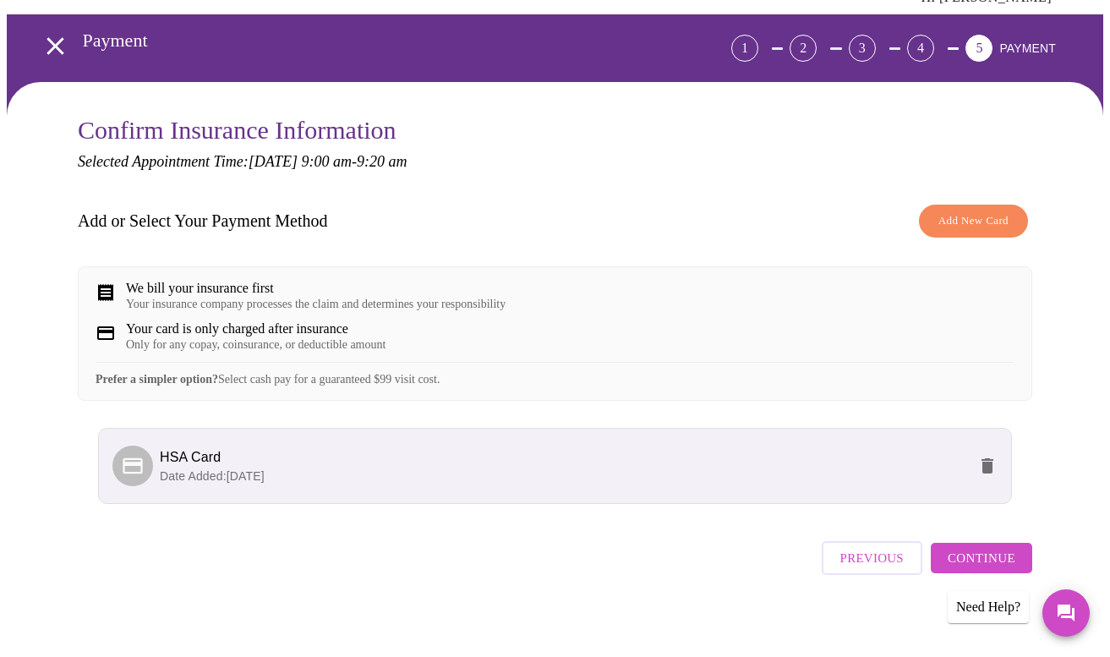
scroll to position [79, 0]
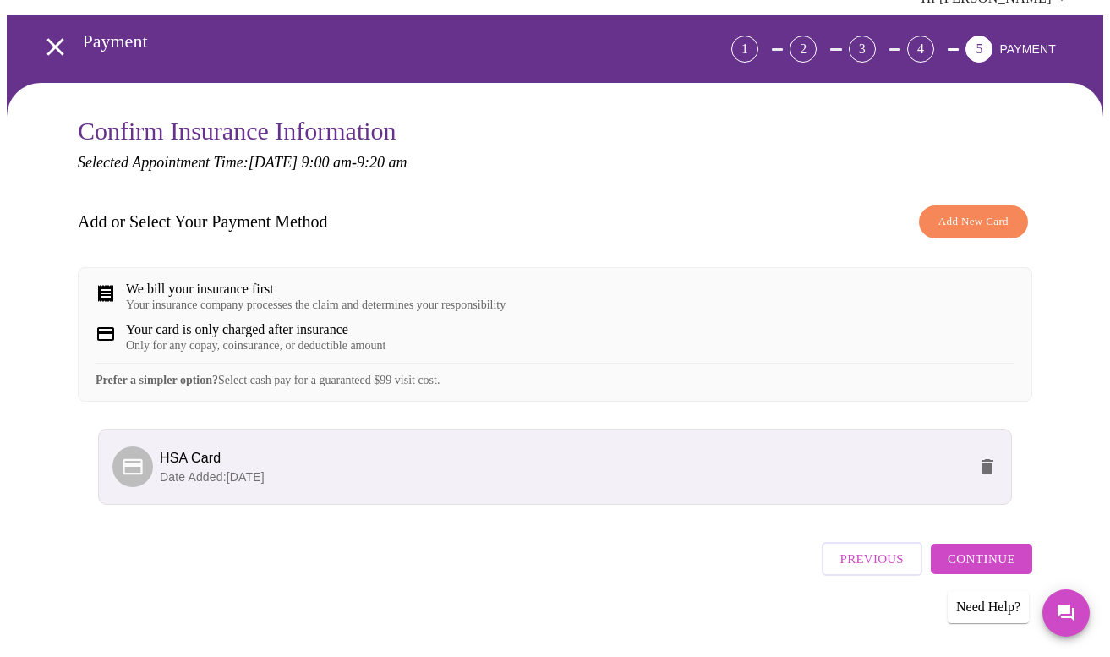
click at [1011, 549] on span "Continue" at bounding box center [981, 559] width 68 height 22
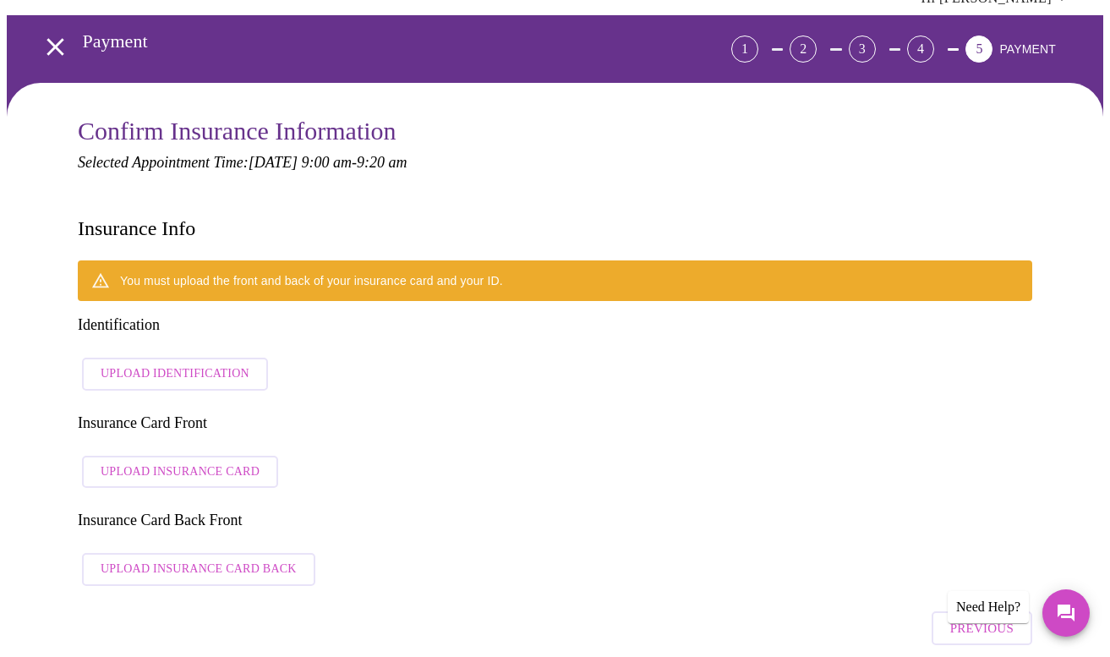
click at [231, 363] on span "Upload Identification" at bounding box center [175, 373] width 149 height 21
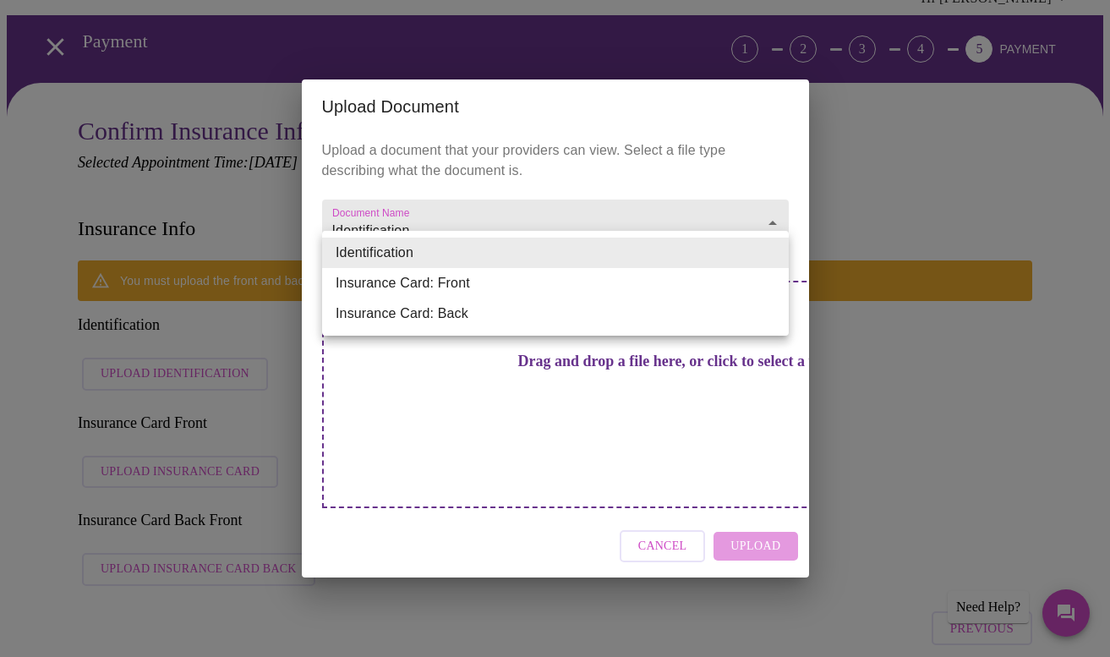
click at [403, 251] on li "Identification" at bounding box center [555, 252] width 467 height 30
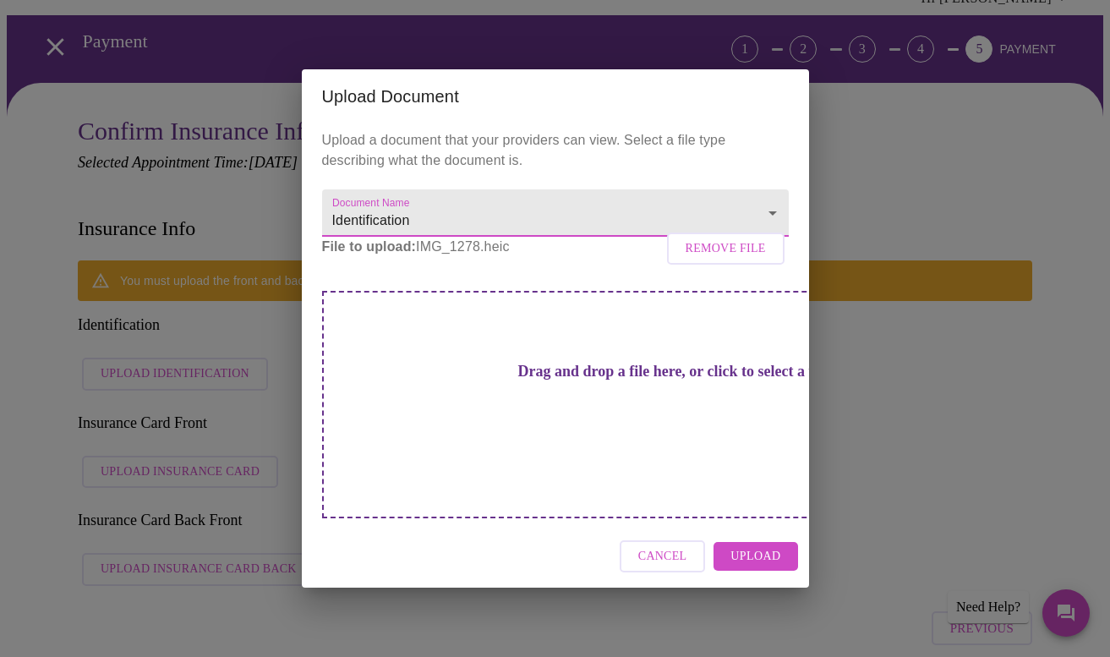
click at [745, 546] on span "Upload" at bounding box center [755, 556] width 50 height 21
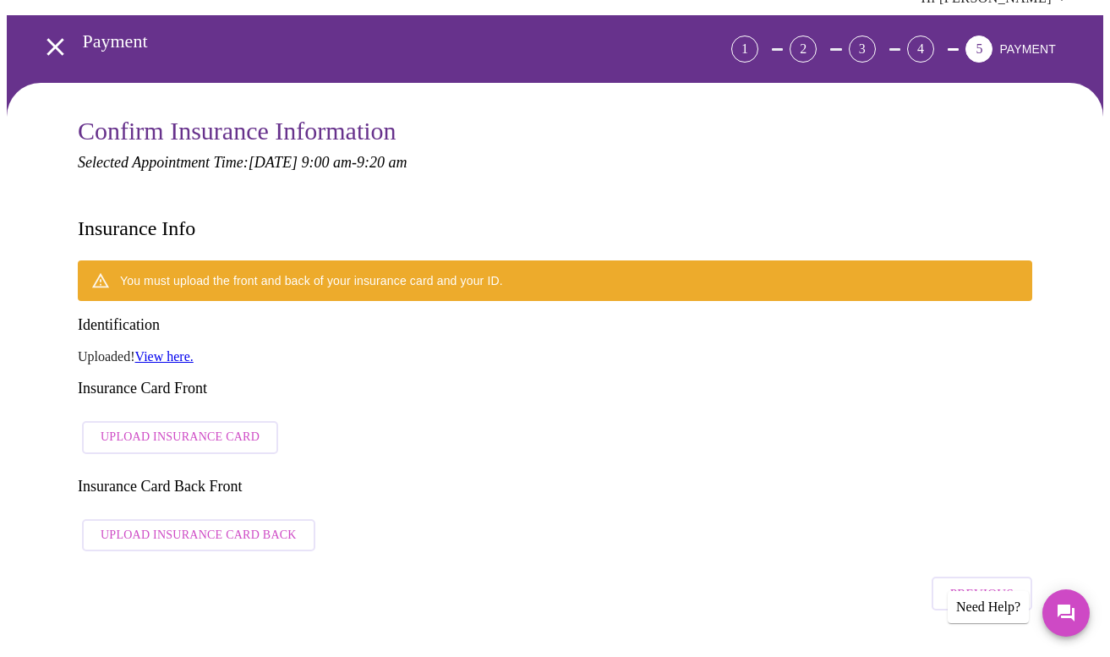
click at [144, 427] on span "Upload Insurance Card" at bounding box center [180, 437] width 159 height 21
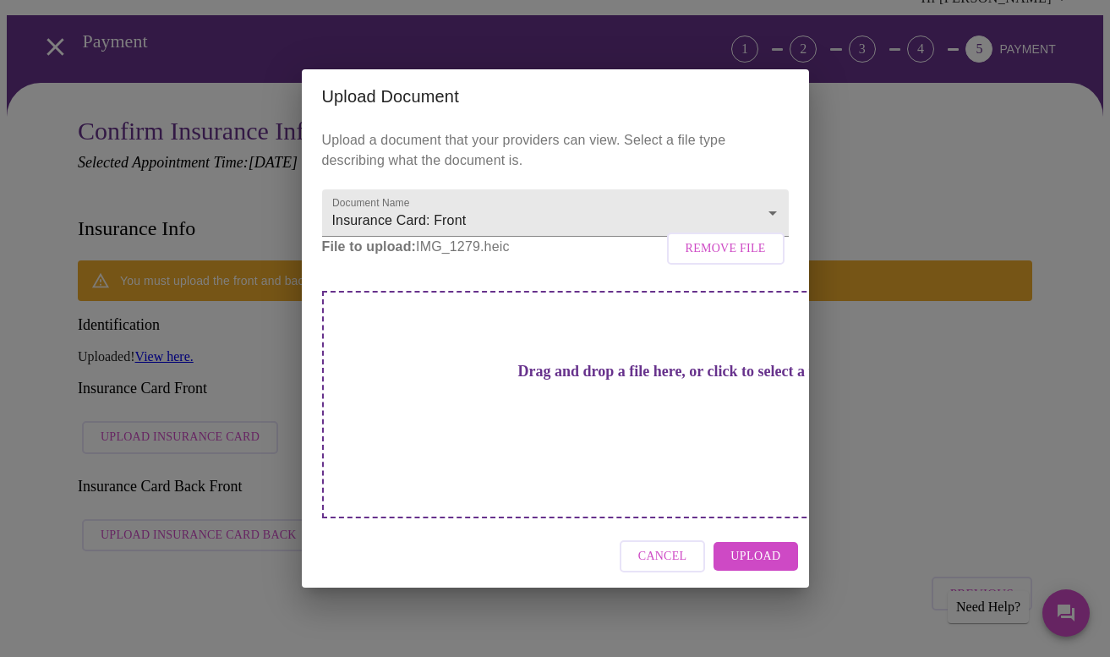
click at [756, 546] on span "Upload" at bounding box center [755, 556] width 50 height 21
click at [756, 535] on div "Cancel" at bounding box center [555, 556] width 507 height 63
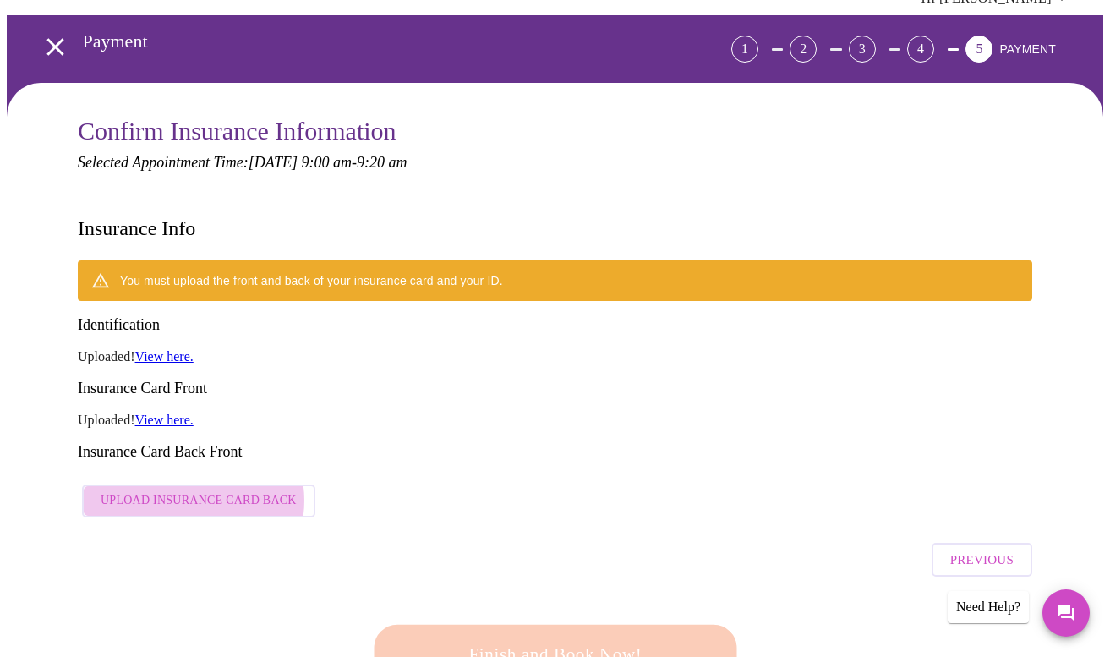
click at [186, 490] on span "Upload Insurance Card Back" at bounding box center [199, 500] width 196 height 21
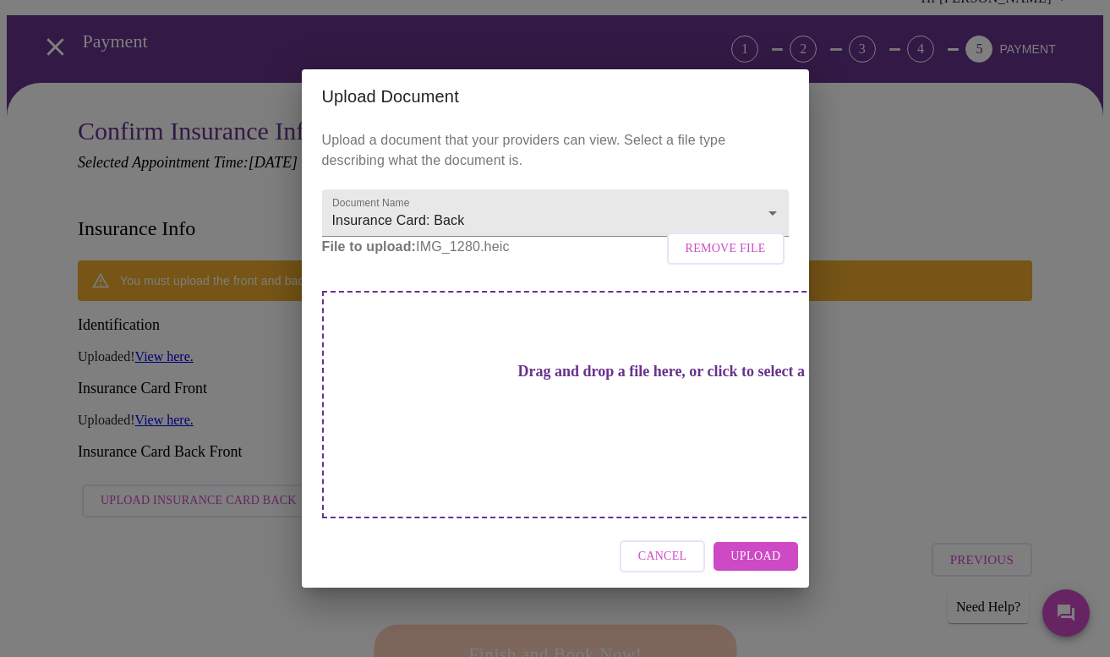
click at [751, 546] on span "Upload" at bounding box center [755, 556] width 50 height 21
click at [751, 542] on div "Cancel Upload" at bounding box center [555, 556] width 507 height 63
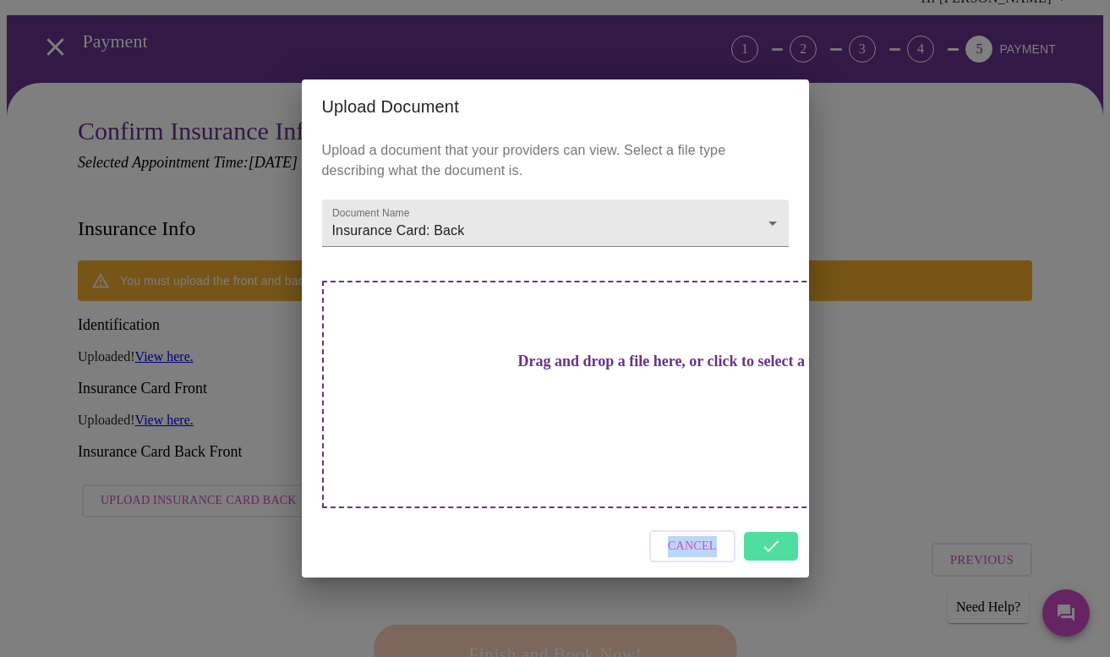
click at [767, 516] on div "Cancel" at bounding box center [555, 546] width 507 height 63
click at [923, 347] on div "Upload Document Upload a document that your providers can view. Select a file t…" at bounding box center [555, 328] width 1110 height 657
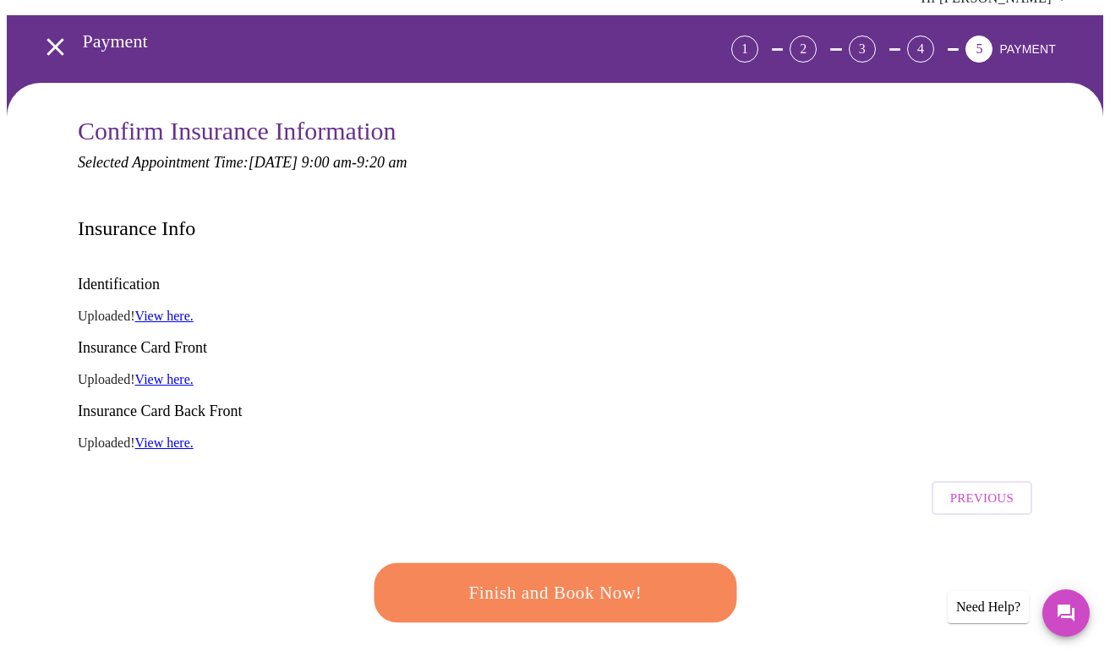
click at [532, 563] on button "Finish and Book Now!" at bounding box center [555, 592] width 363 height 59
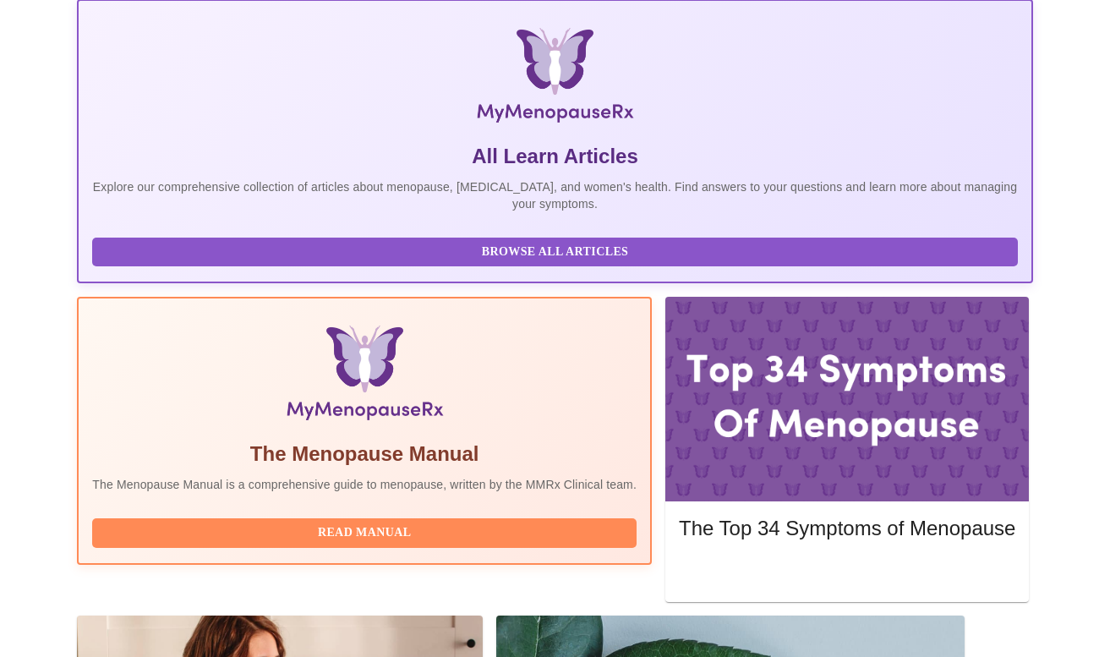
scroll to position [267, 0]
